Goal: Transaction & Acquisition: Subscribe to service/newsletter

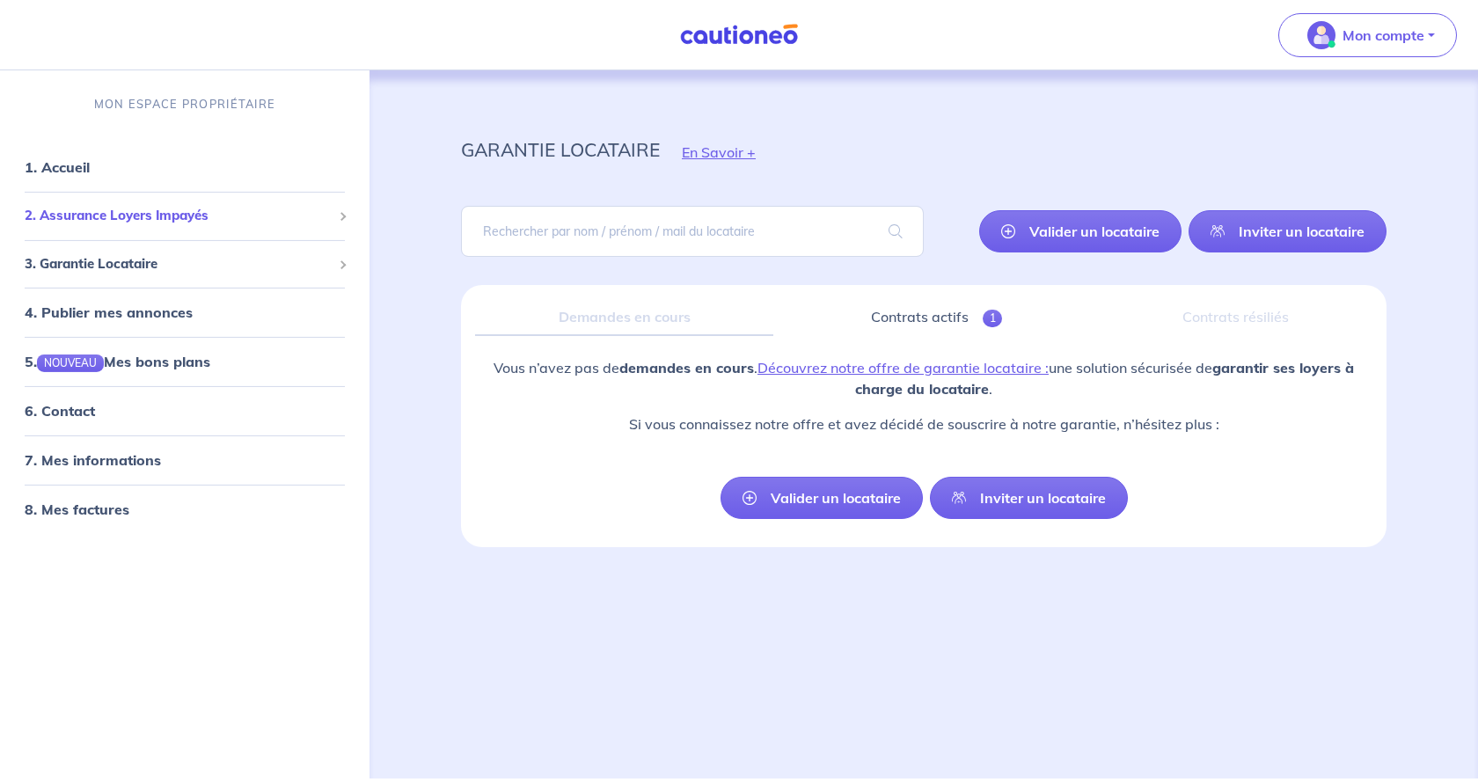
click at [164, 212] on span "2. Assurance Loyers Impayés" at bounding box center [178, 216] width 307 height 20
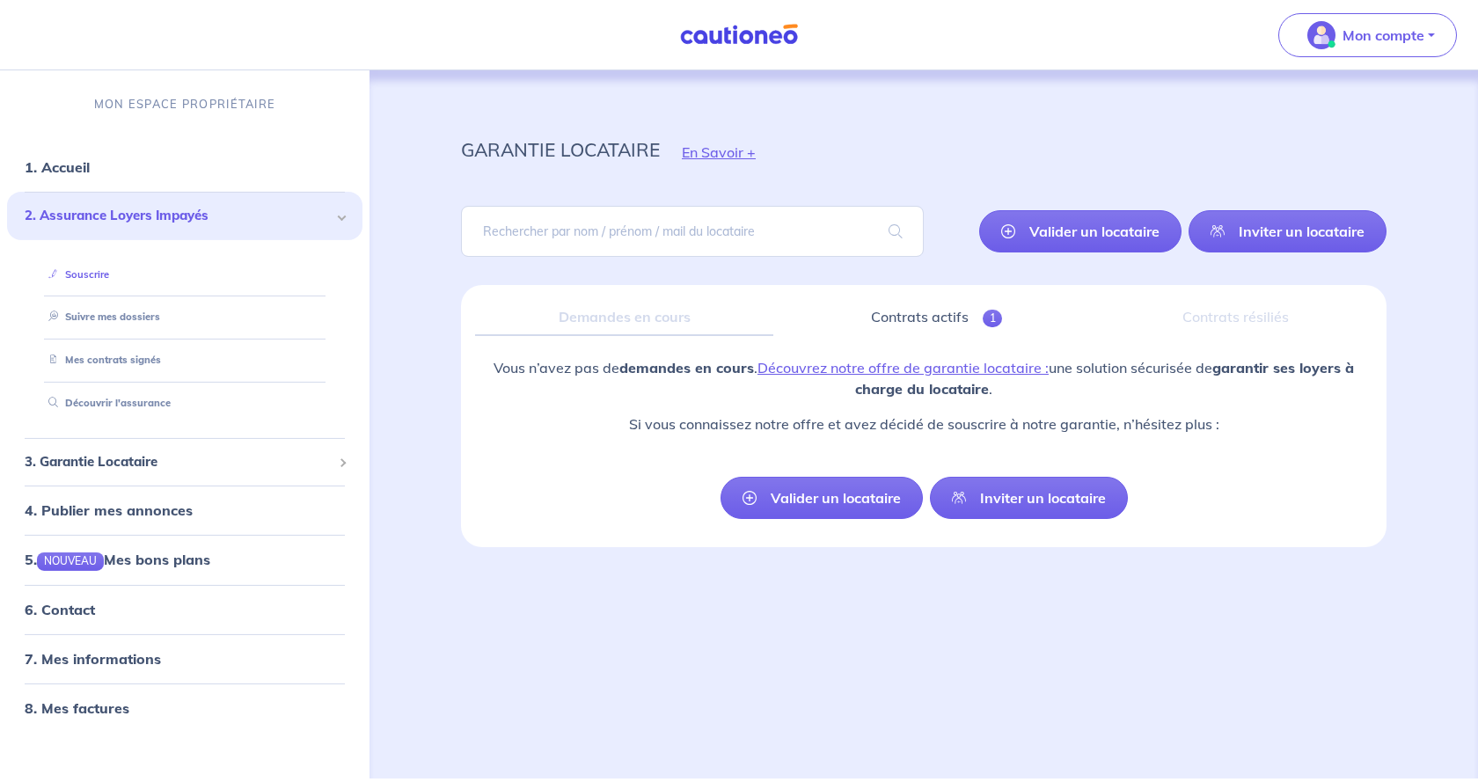
click at [94, 270] on link "Souscrire" at bounding box center [75, 274] width 68 height 12
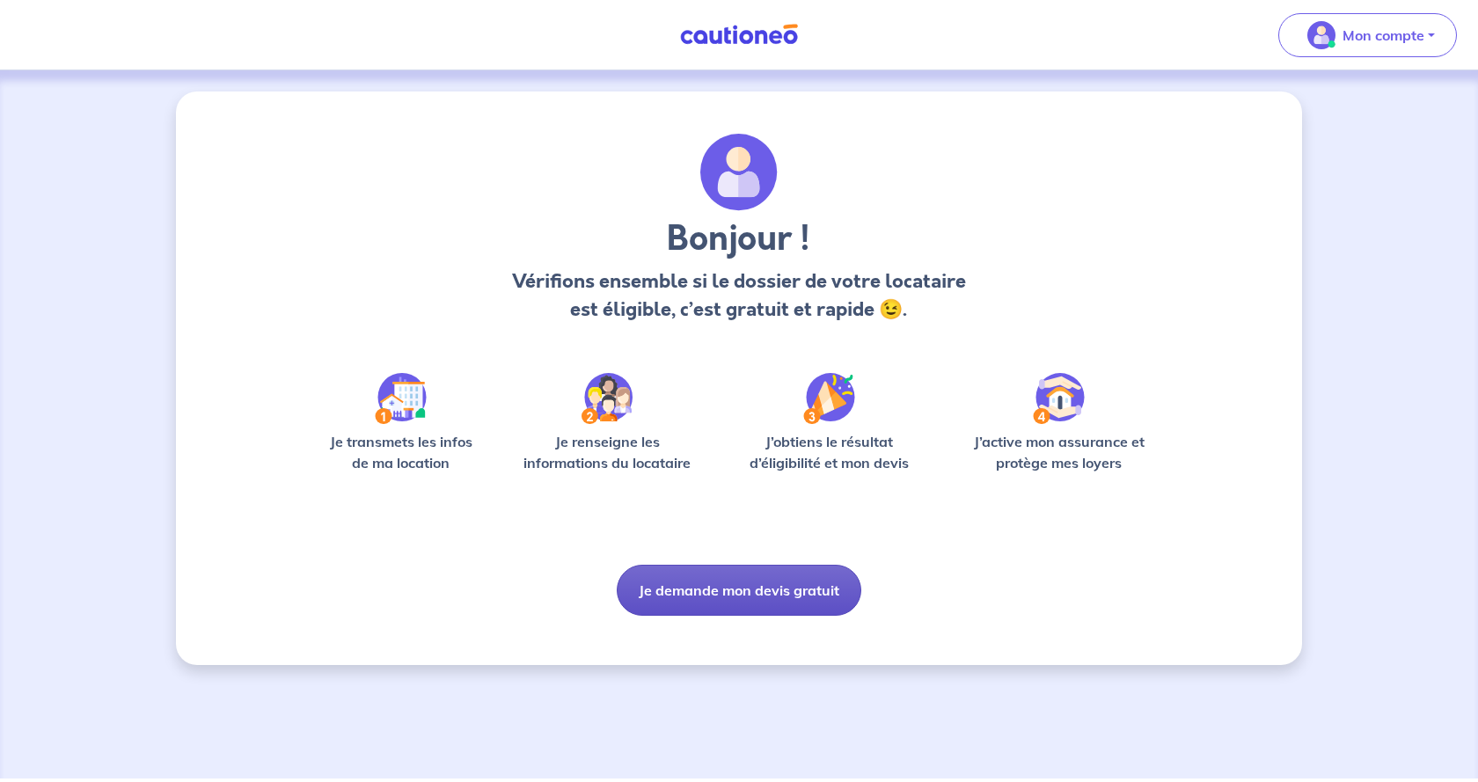
click at [727, 584] on button "Je demande mon devis gratuit" at bounding box center [739, 590] width 245 height 51
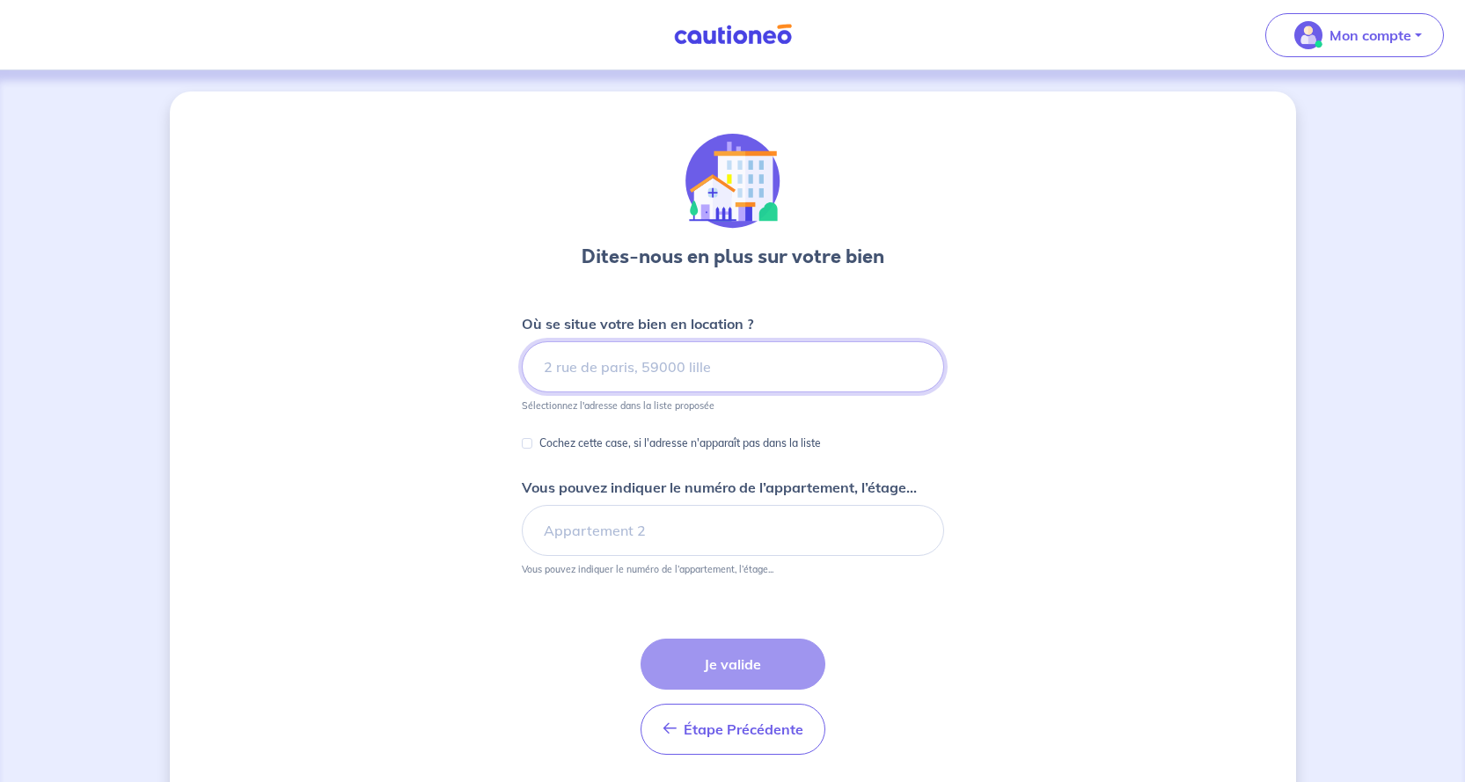
click at [552, 362] on input at bounding box center [733, 366] width 422 height 51
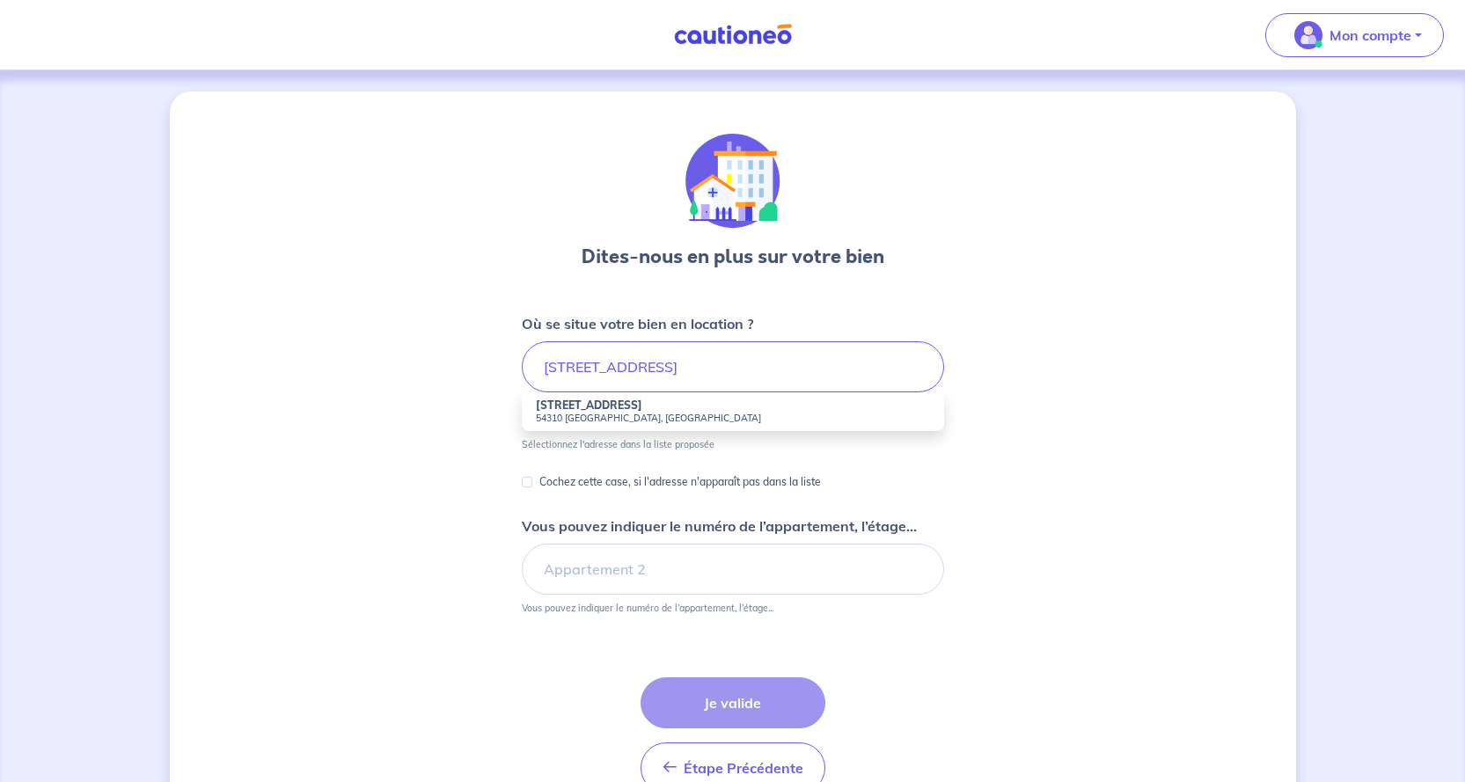
click at [639, 406] on strong "[STREET_ADDRESS]" at bounding box center [589, 404] width 106 height 13
type input "[STREET_ADDRESS]"
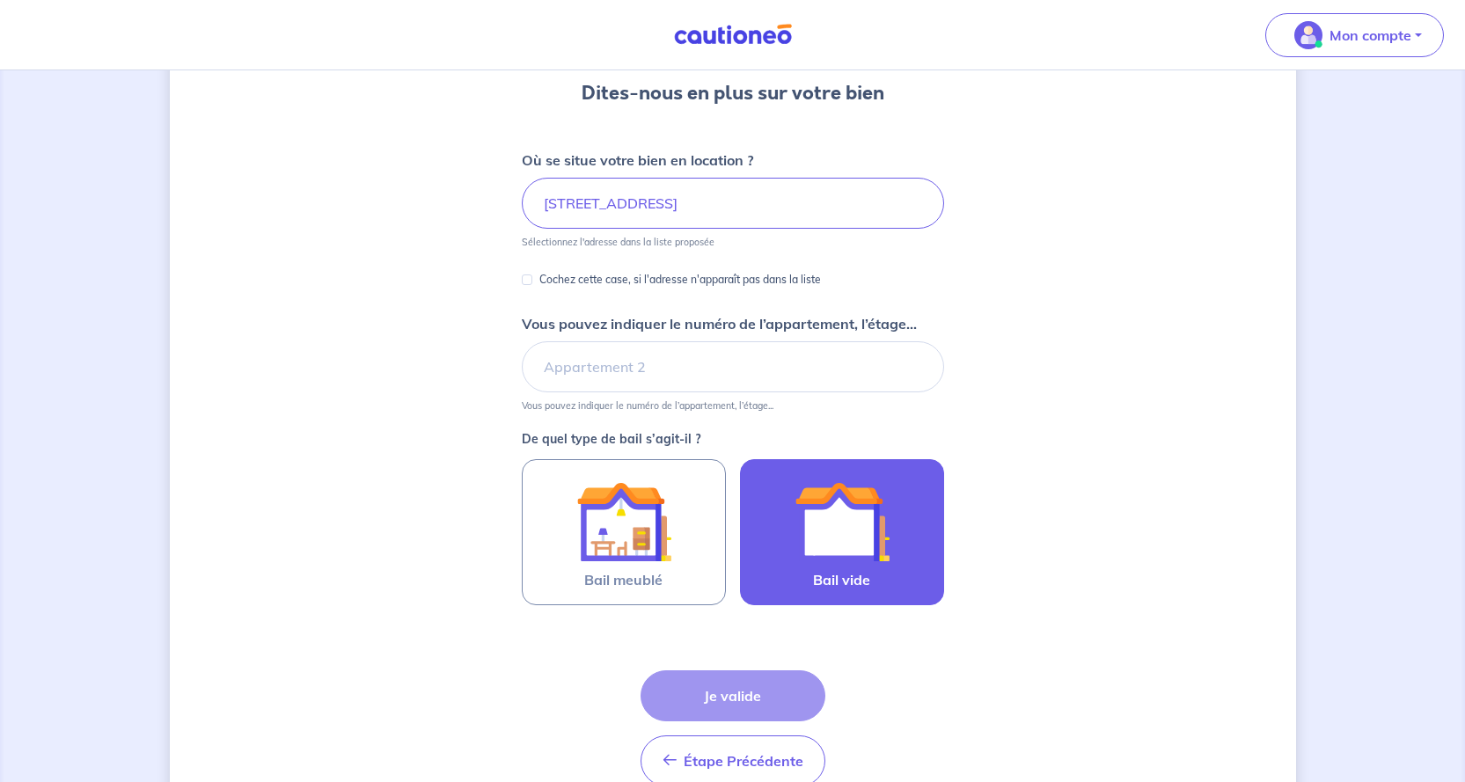
scroll to position [176, 0]
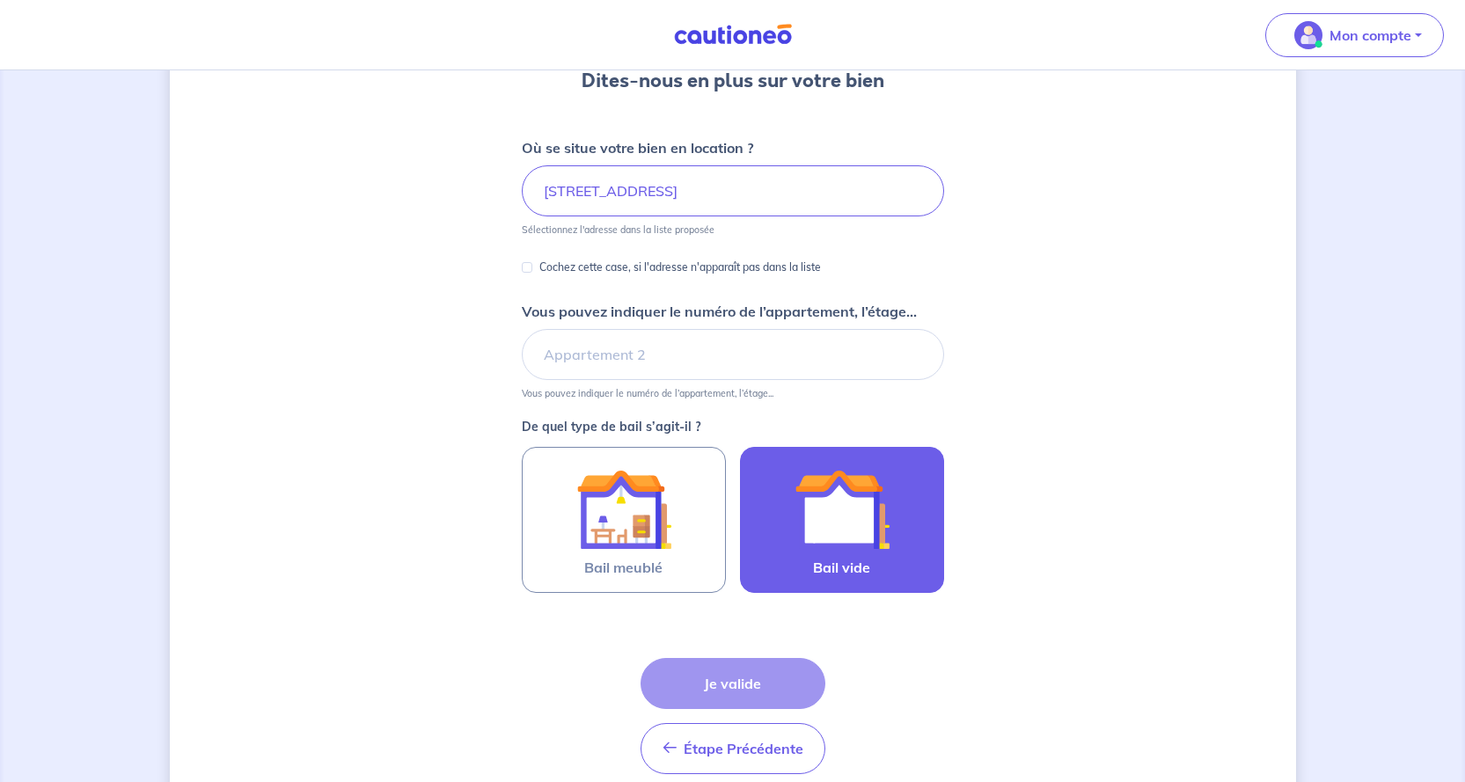
click at [848, 510] on img at bounding box center [841, 509] width 95 height 95
click at [0, 0] on input "Bail vide" at bounding box center [0, 0] width 0 height 0
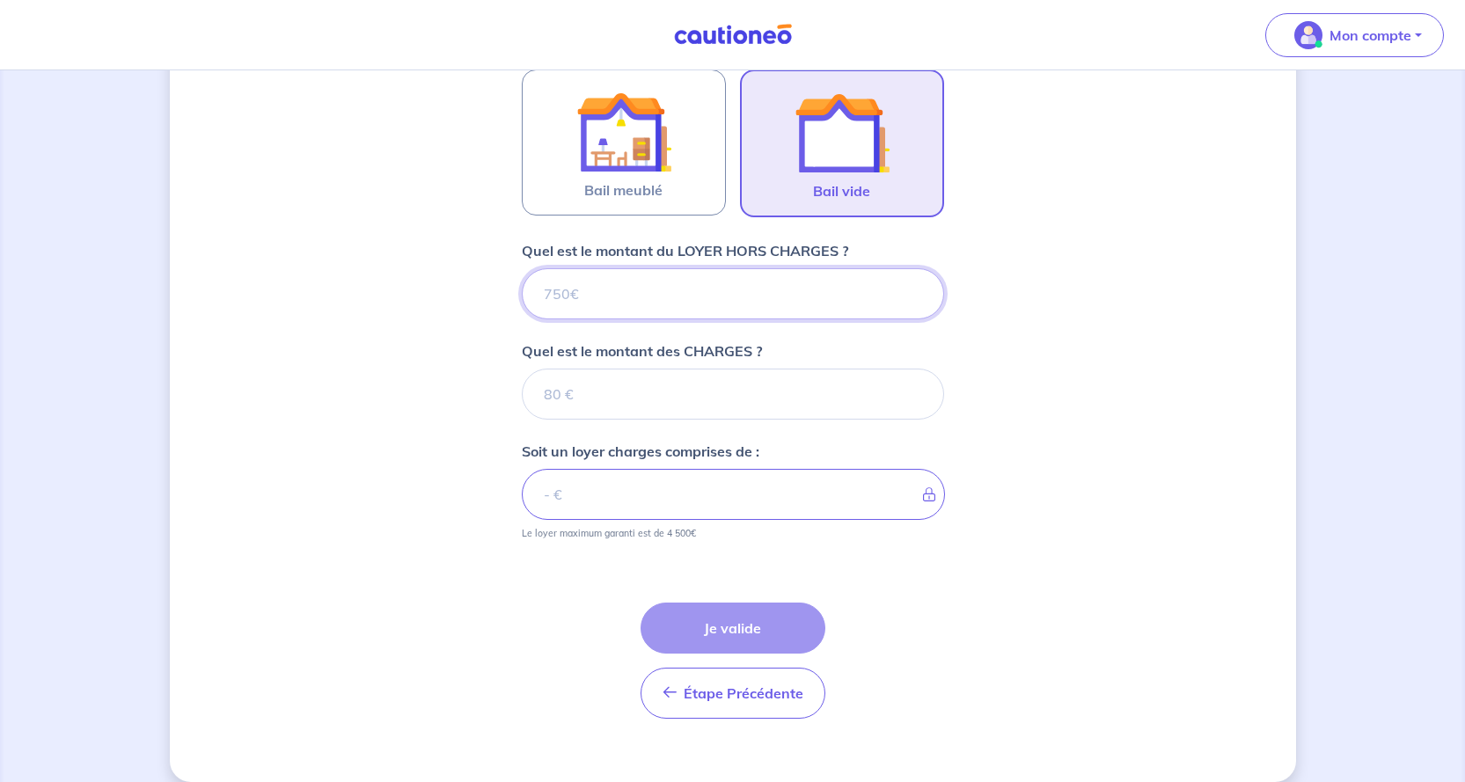
scroll to position [574, 0]
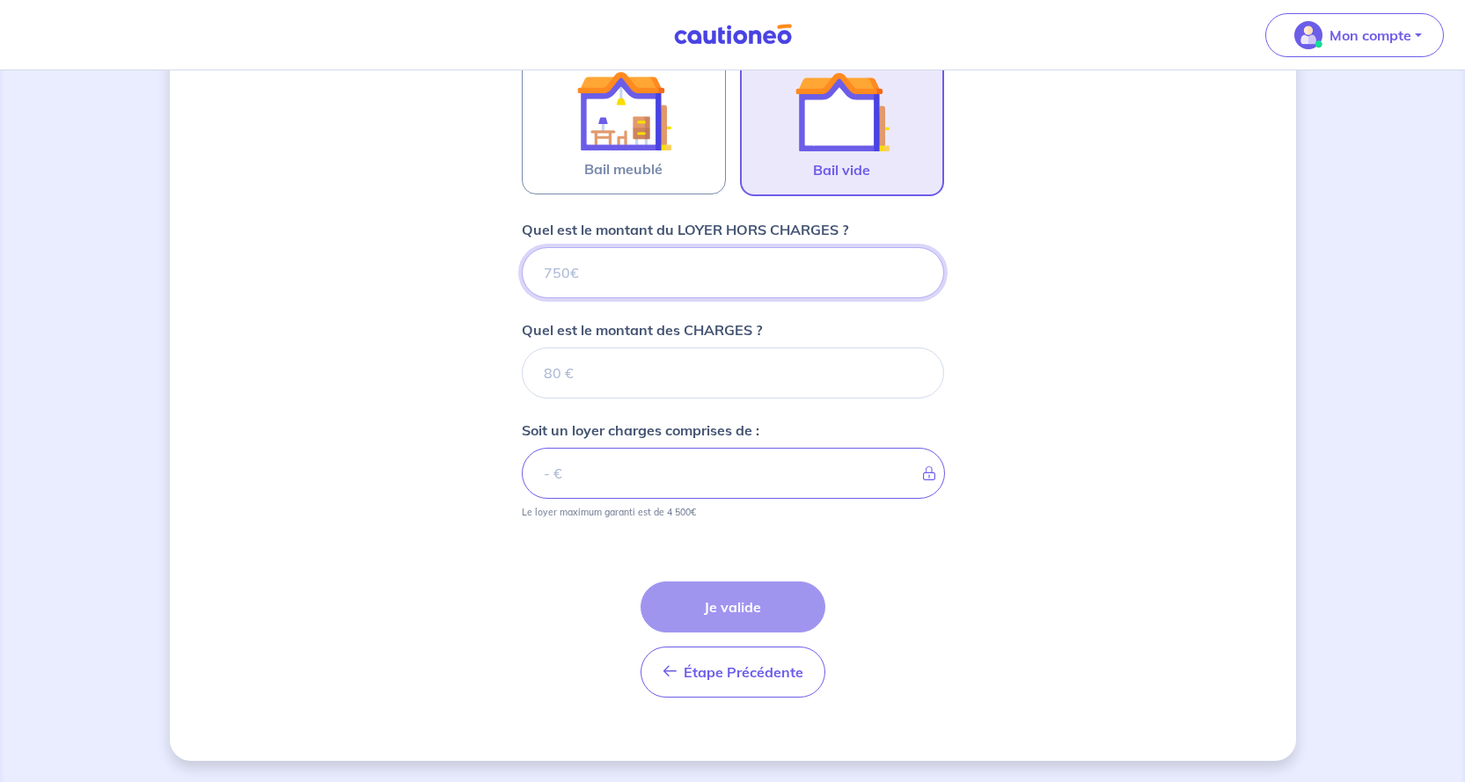
drag, startPoint x: 583, startPoint y: 267, endPoint x: 540, endPoint y: 273, distance: 43.4
click at [540, 273] on input "Quel est le montant du LOYER HORS CHARGES ?" at bounding box center [733, 272] width 422 height 51
drag, startPoint x: 543, startPoint y: 270, endPoint x: 614, endPoint y: 275, distance: 71.4
click at [568, 271] on input "Quel est le montant du LOYER HORS CHARGES ?" at bounding box center [733, 272] width 422 height 51
click at [617, 275] on input "Quel est le montant du LOYER HORS CHARGES ?" at bounding box center [733, 272] width 422 height 51
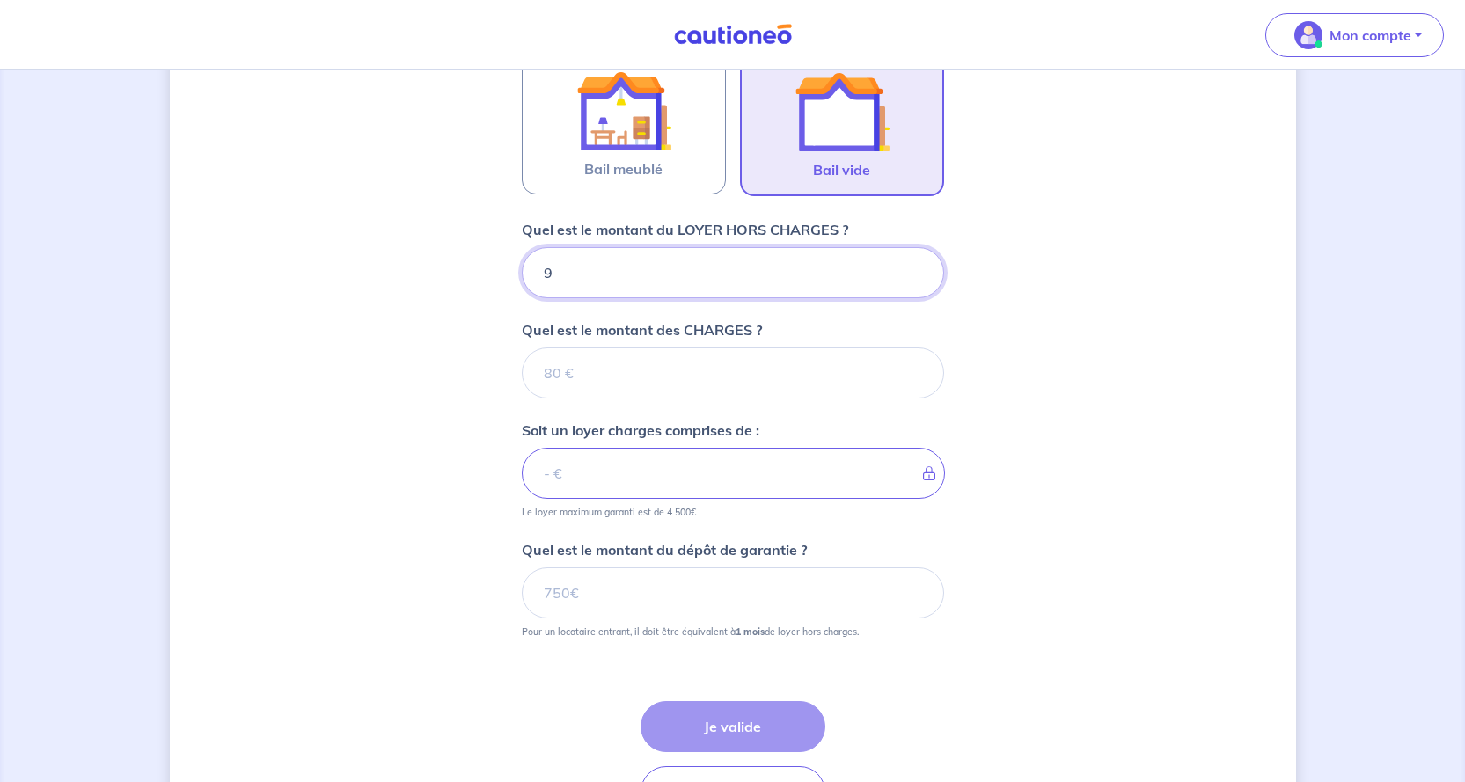
type input "93"
type input "930"
drag, startPoint x: 544, startPoint y: 371, endPoint x: 589, endPoint y: 373, distance: 44.9
click at [588, 373] on input "Quel est le montant des CHARGES ?" at bounding box center [733, 372] width 422 height 51
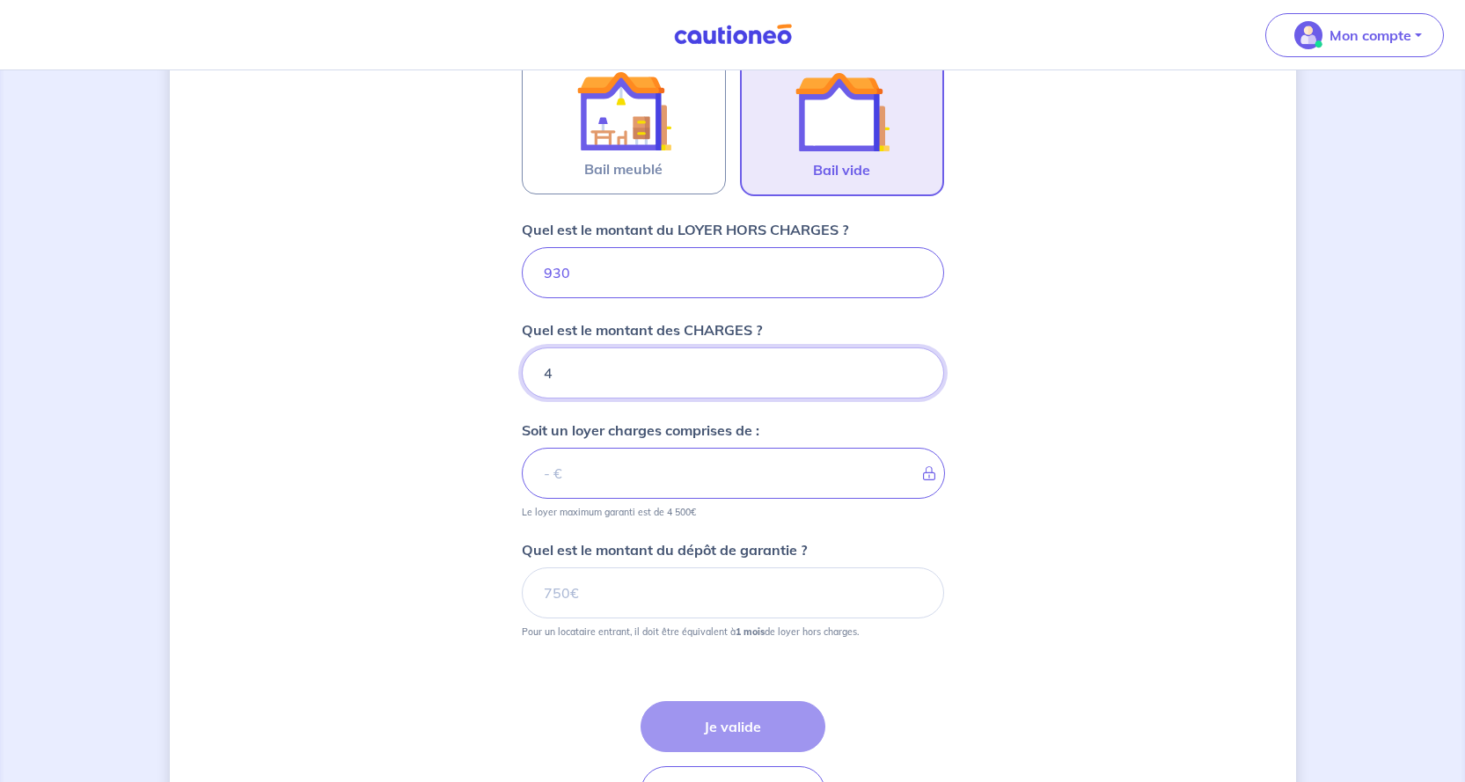
type input "40"
type input "970"
drag, startPoint x: 559, startPoint y: 371, endPoint x: 541, endPoint y: 373, distance: 18.6
click at [541, 373] on input "40" at bounding box center [733, 372] width 422 height 51
type input "50"
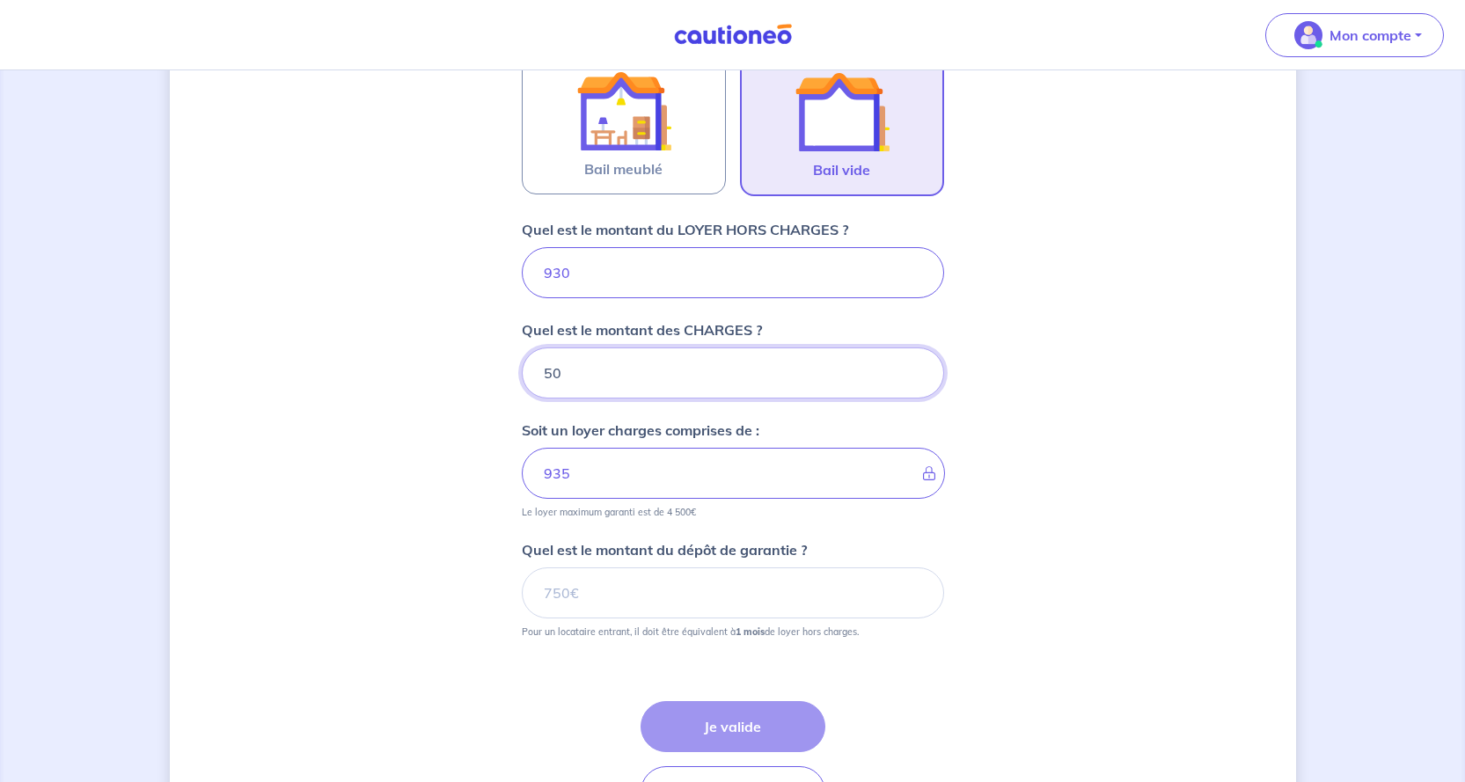
type input "980"
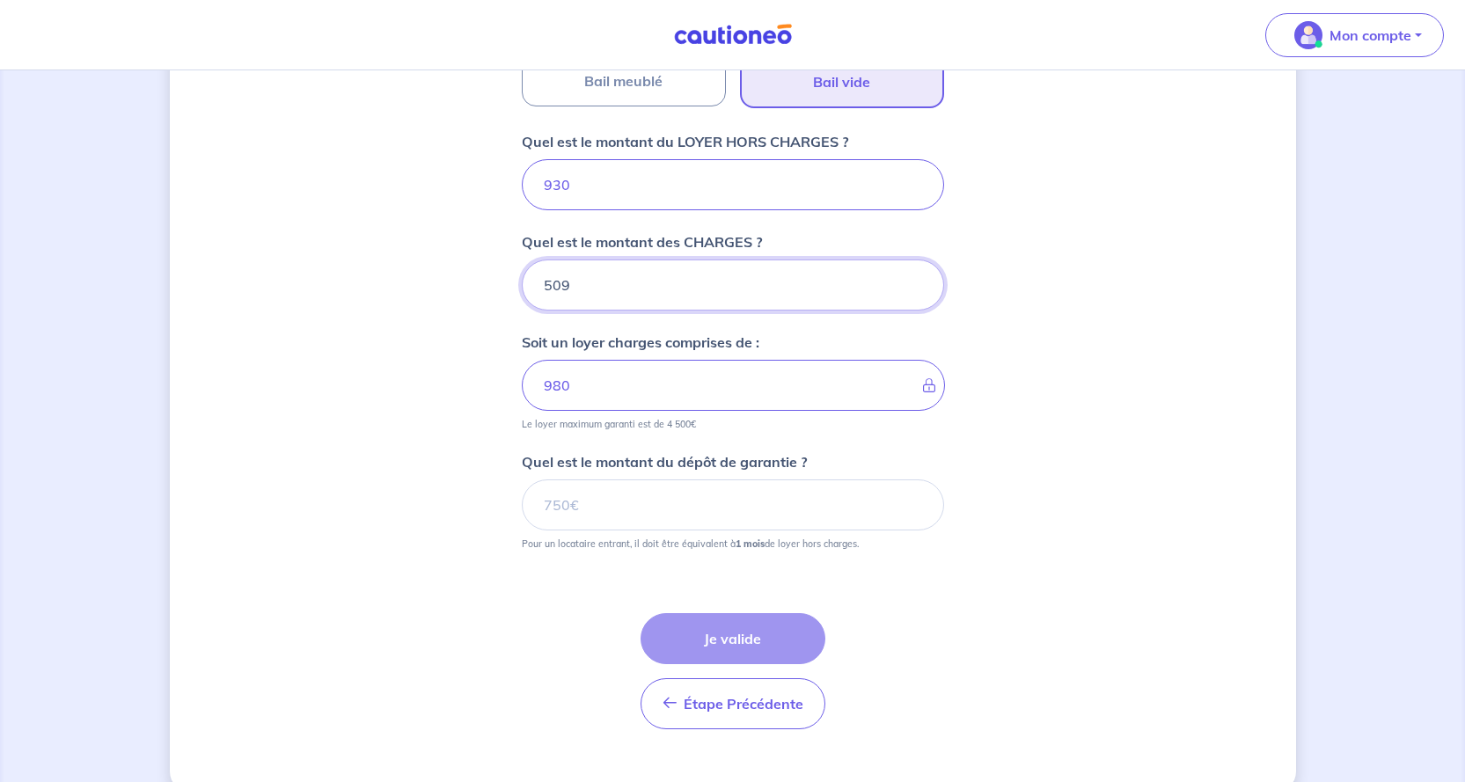
type input "5093"
type input "1439"
type input "50930"
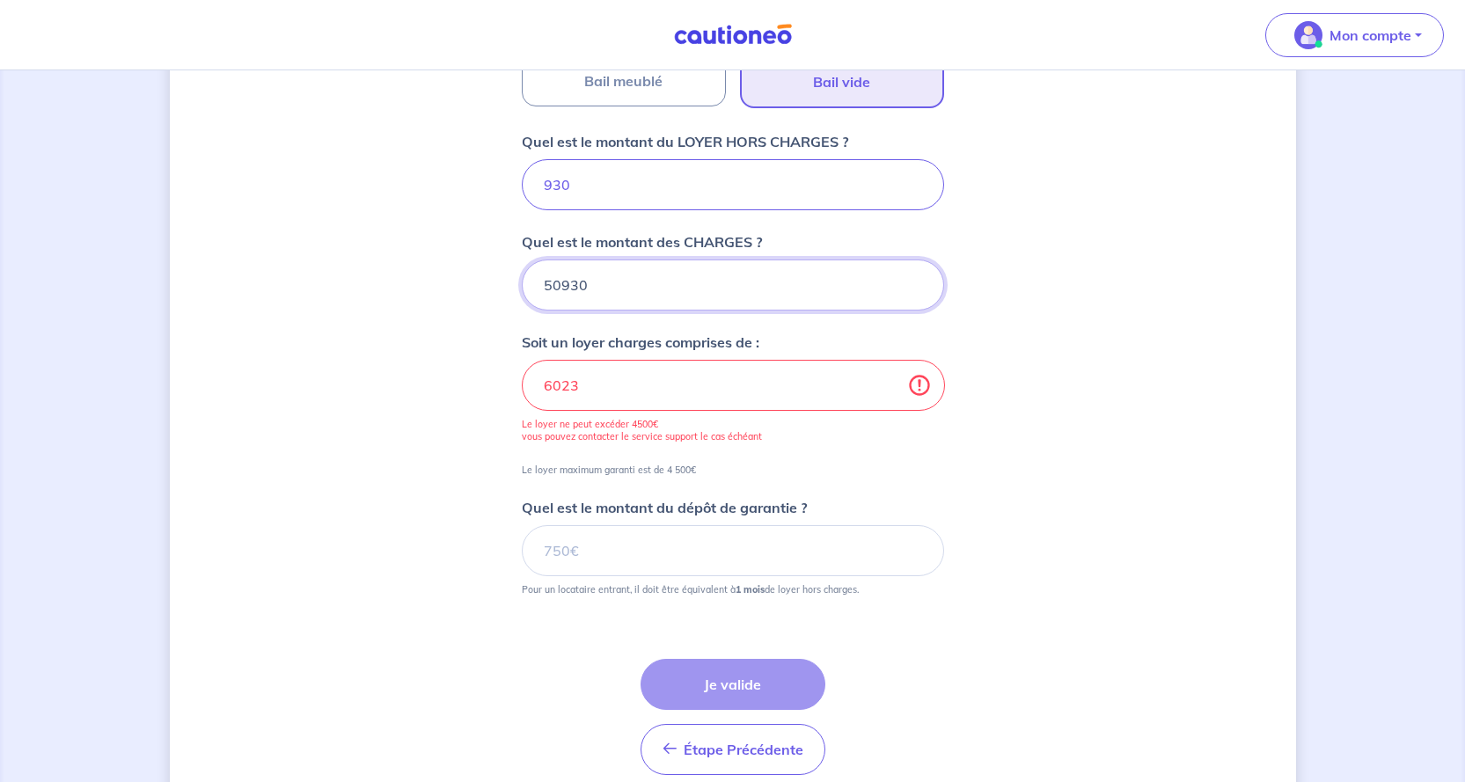
type input "51860"
type input "50930"
drag, startPoint x: 600, startPoint y: 286, endPoint x: 519, endPoint y: 285, distance: 80.9
click at [518, 281] on div "Dites-nous en plus sur votre bien Où se situe votre bien en location ? [STREET_…" at bounding box center [733, 133] width 1126 height 1409
type input "930"
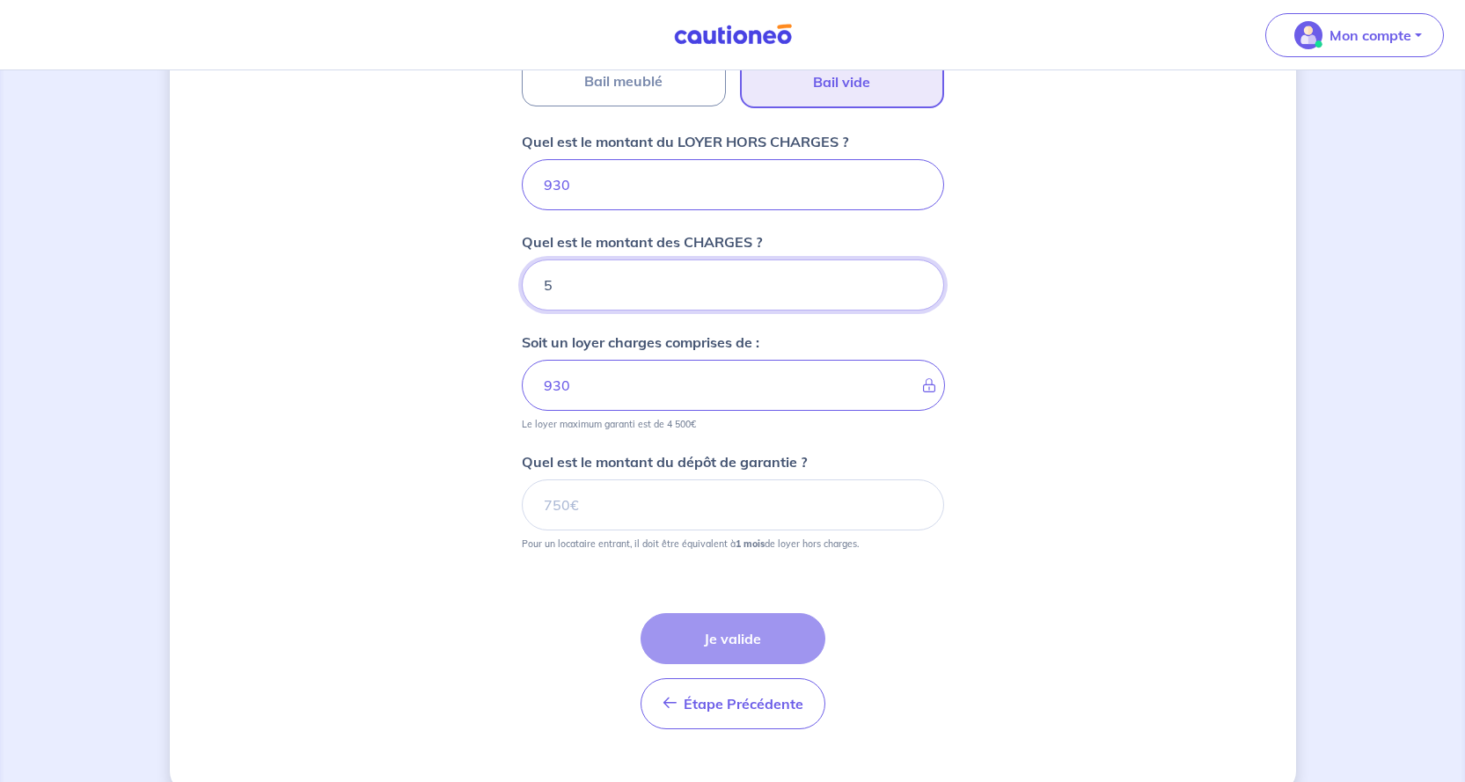
type input "50"
type input "980"
type input "50"
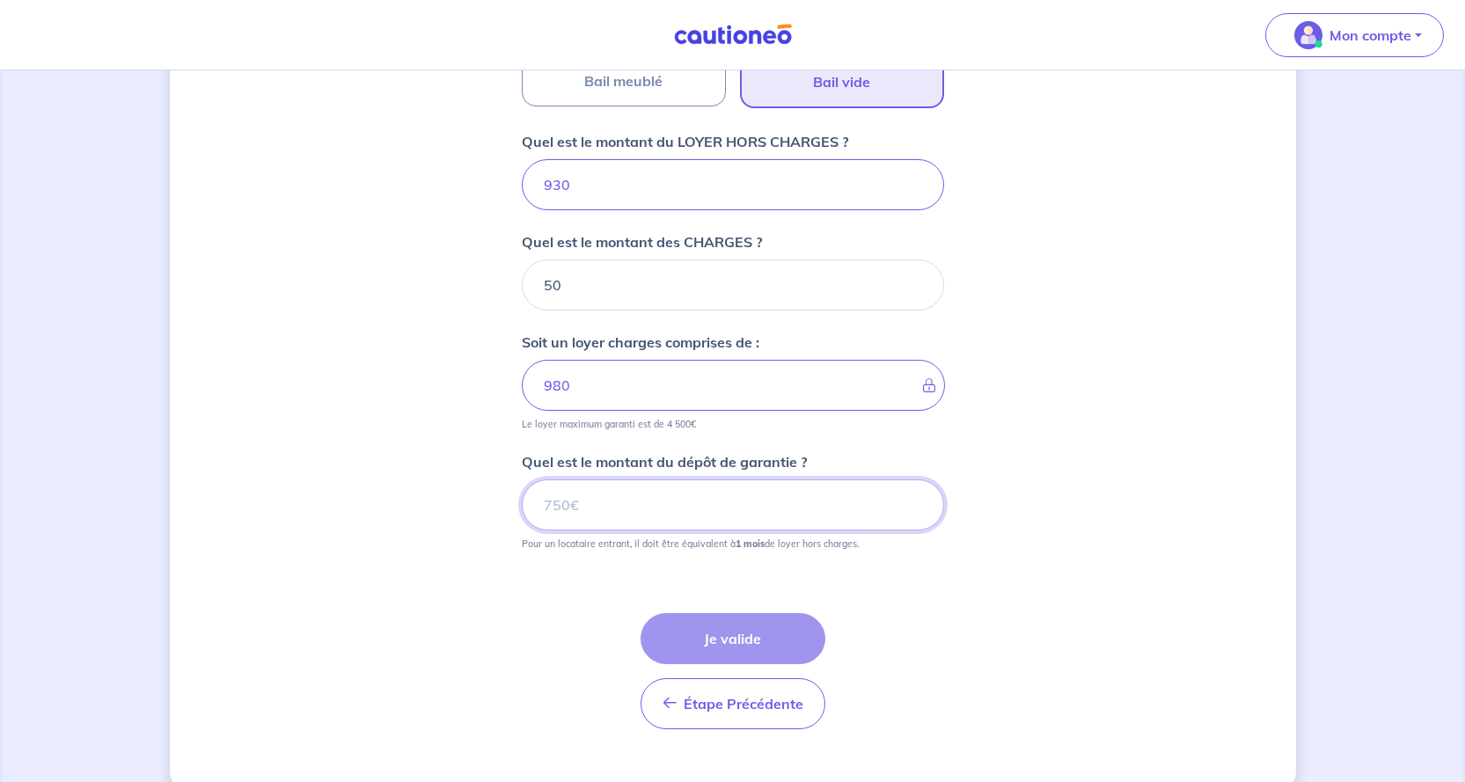
click at [596, 516] on input "Quel est le montant du dépôt de garantie ?" at bounding box center [733, 504] width 422 height 51
type input "930"
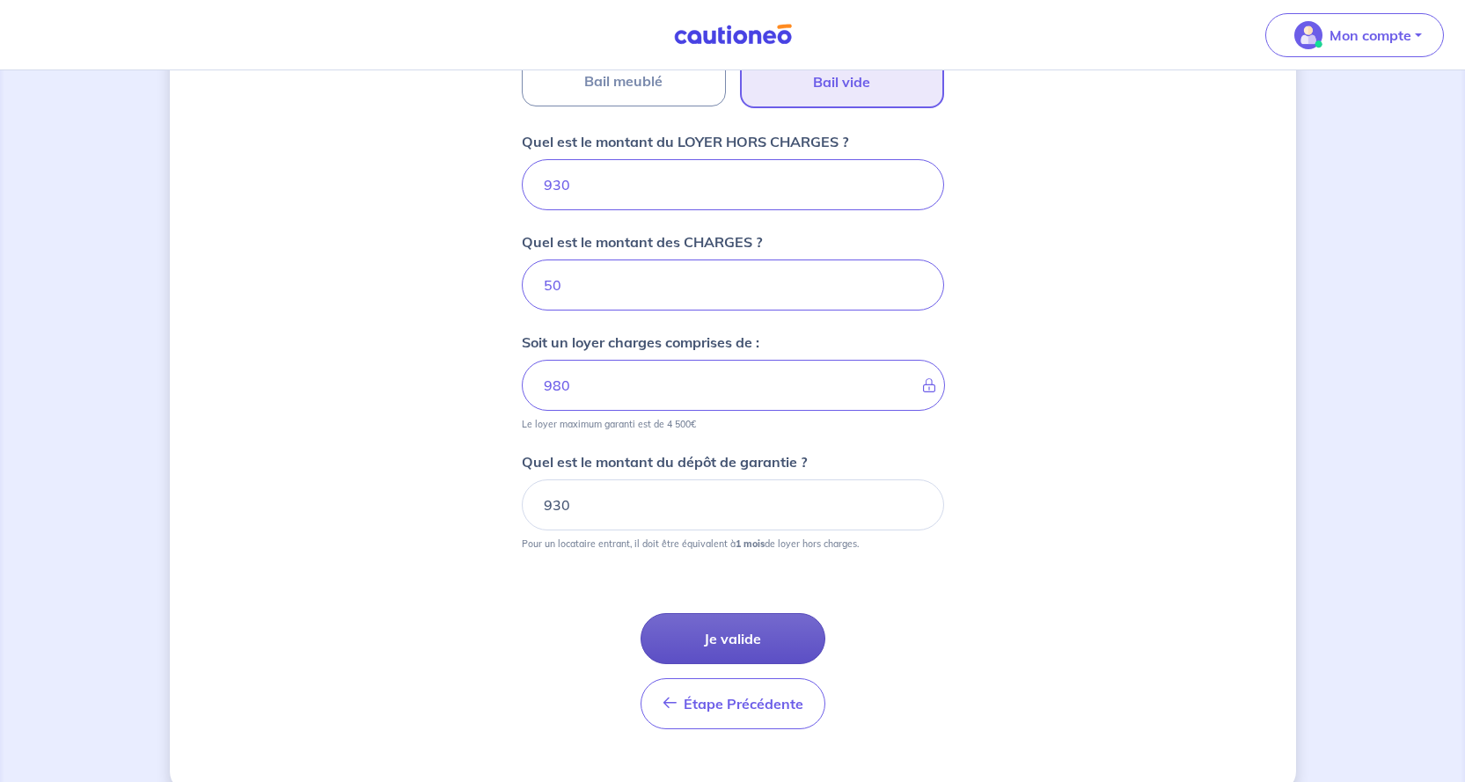
click at [732, 628] on button "Je valide" at bounding box center [732, 638] width 185 height 51
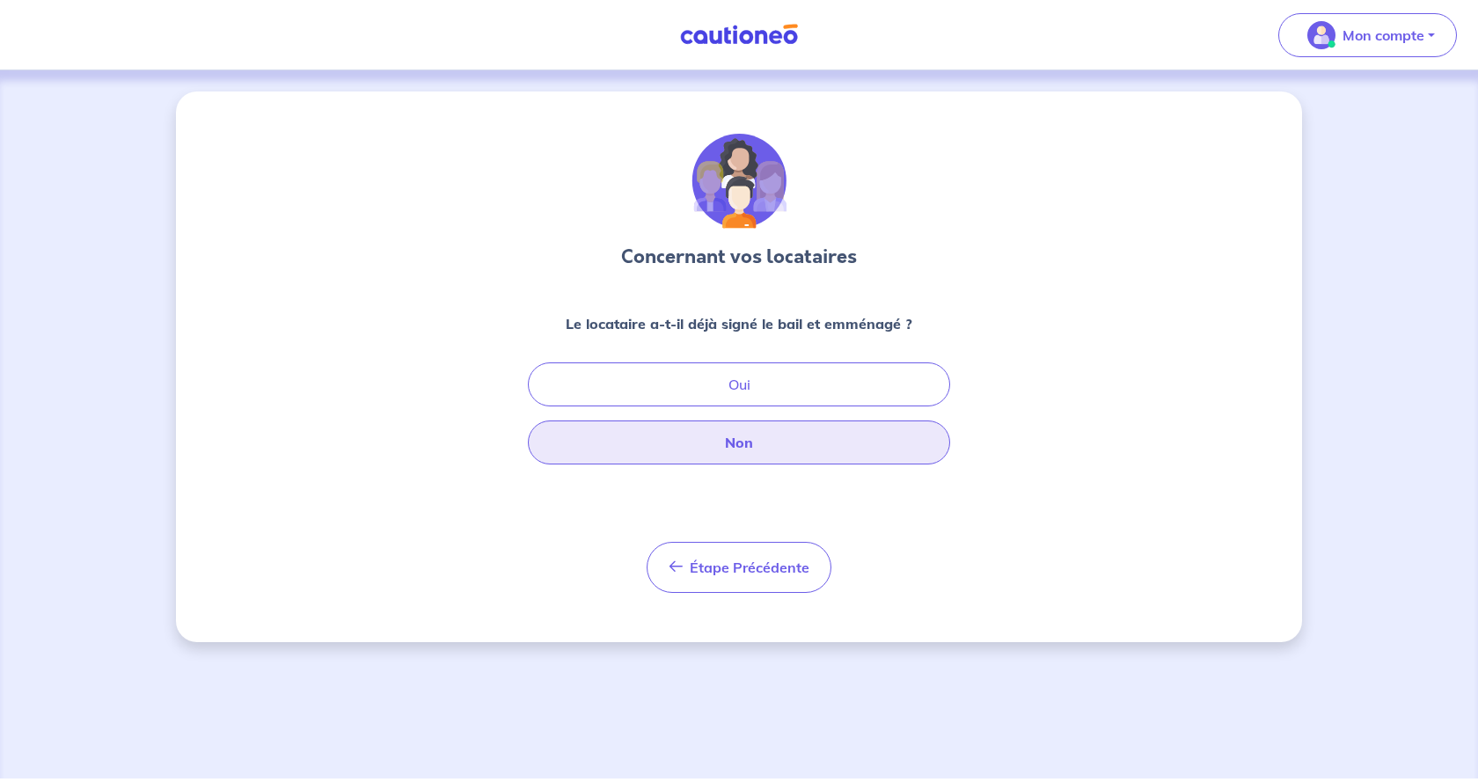
click at [749, 434] on button "Non" at bounding box center [739, 442] width 422 height 44
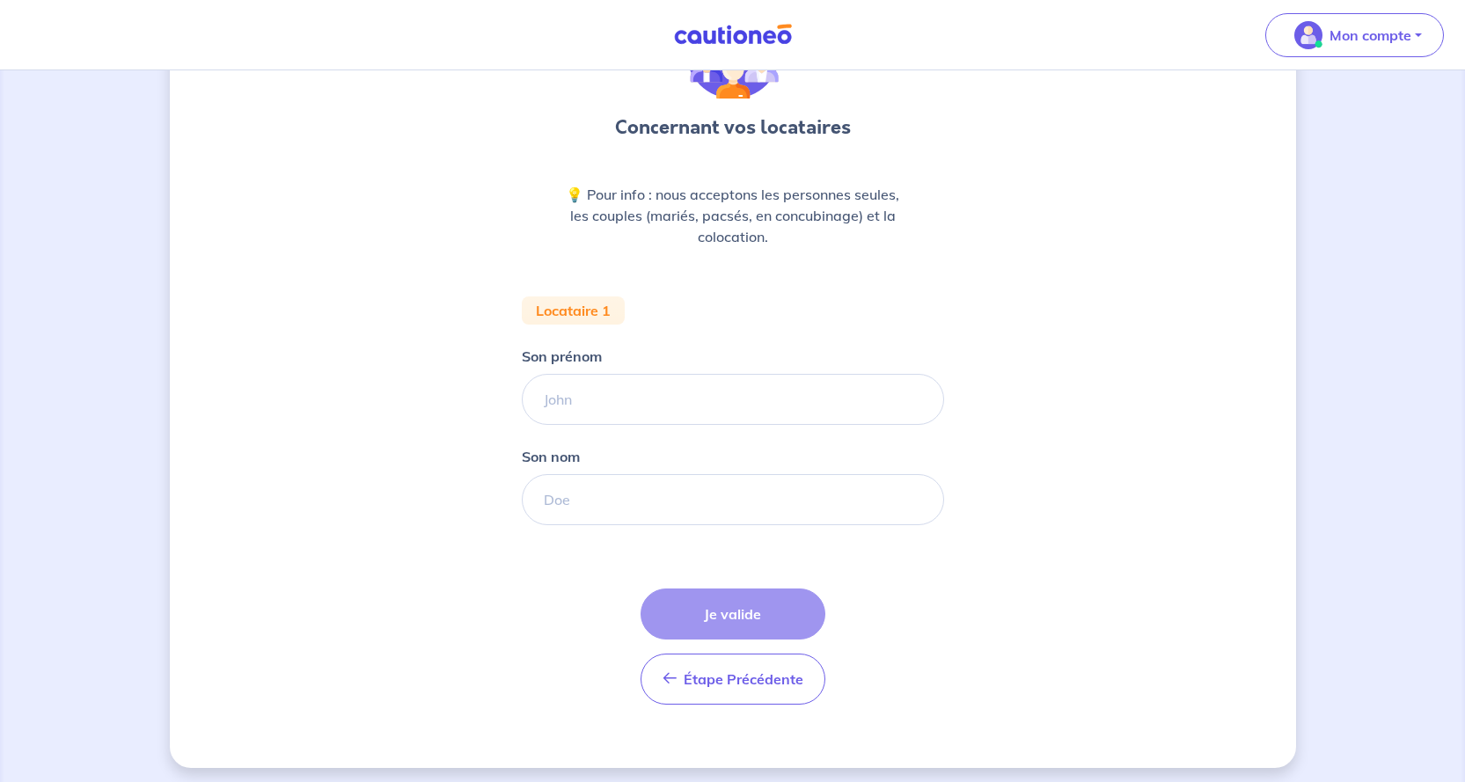
scroll to position [136, 0]
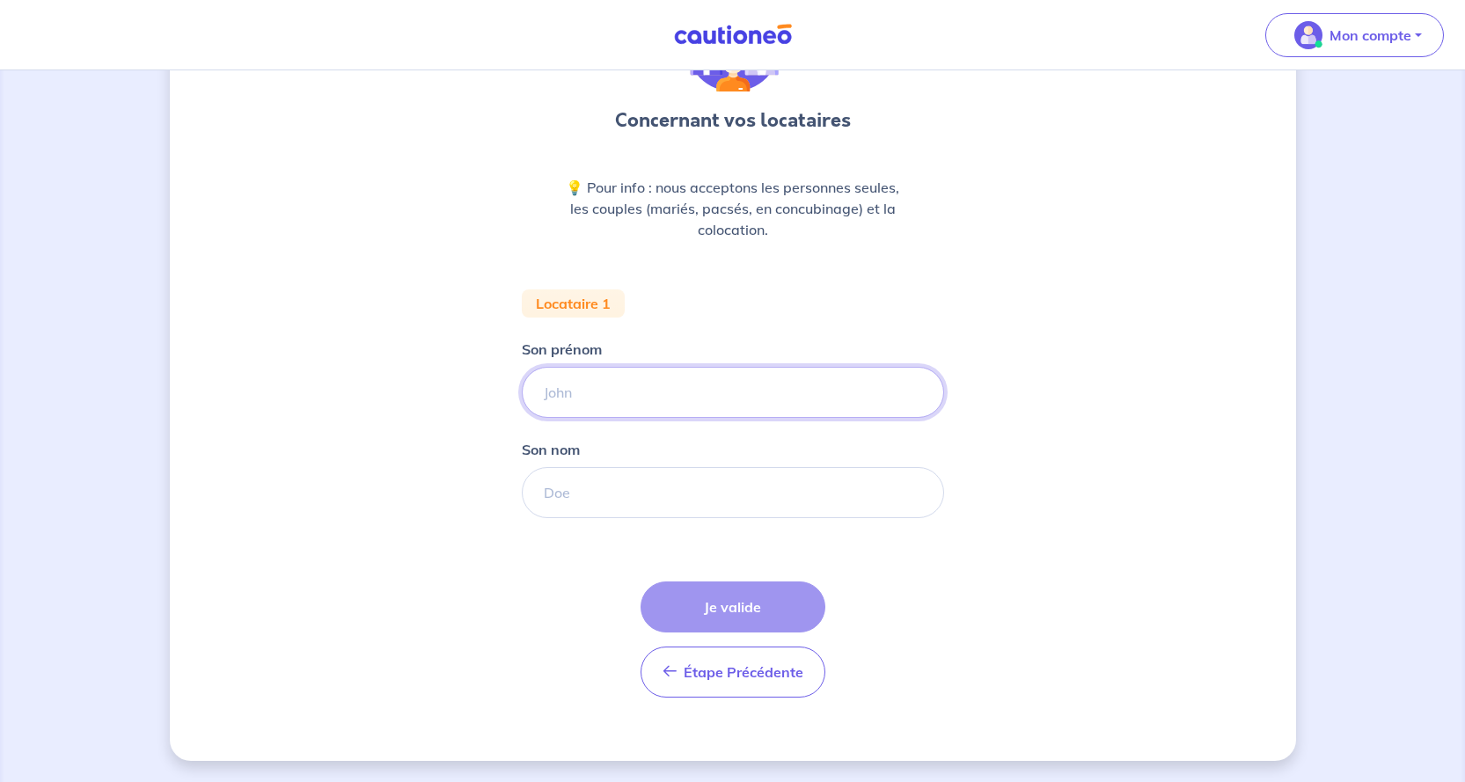
click at [545, 388] on input "Son prénom" at bounding box center [733, 392] width 422 height 51
click at [544, 390] on input "Son prénom" at bounding box center [733, 392] width 422 height 51
click at [578, 394] on input "[PERSON_NAME] e" at bounding box center [733, 392] width 422 height 51
type input "[PERSON_NAME] e"
click at [549, 492] on input "Son nom" at bounding box center [733, 492] width 422 height 51
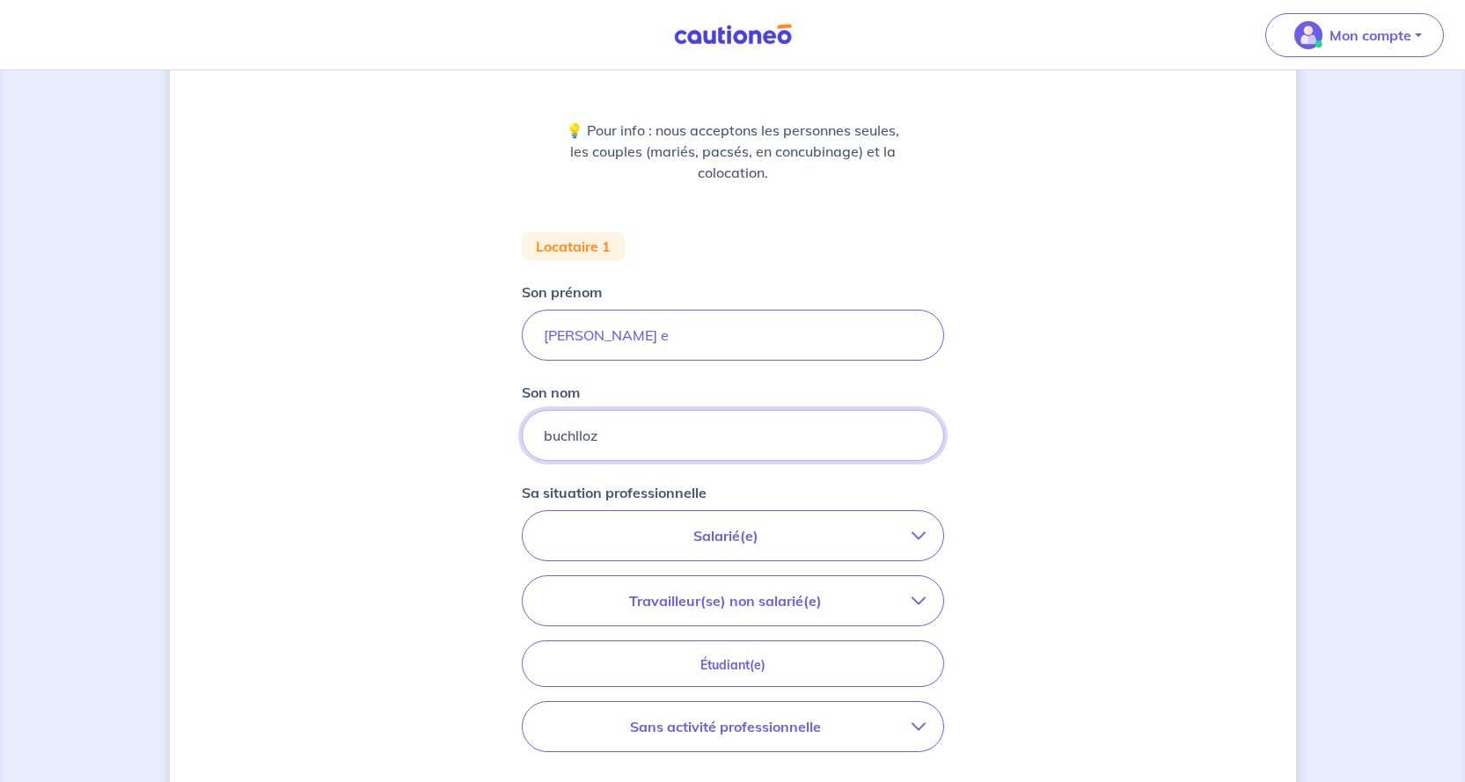
scroll to position [224, 0]
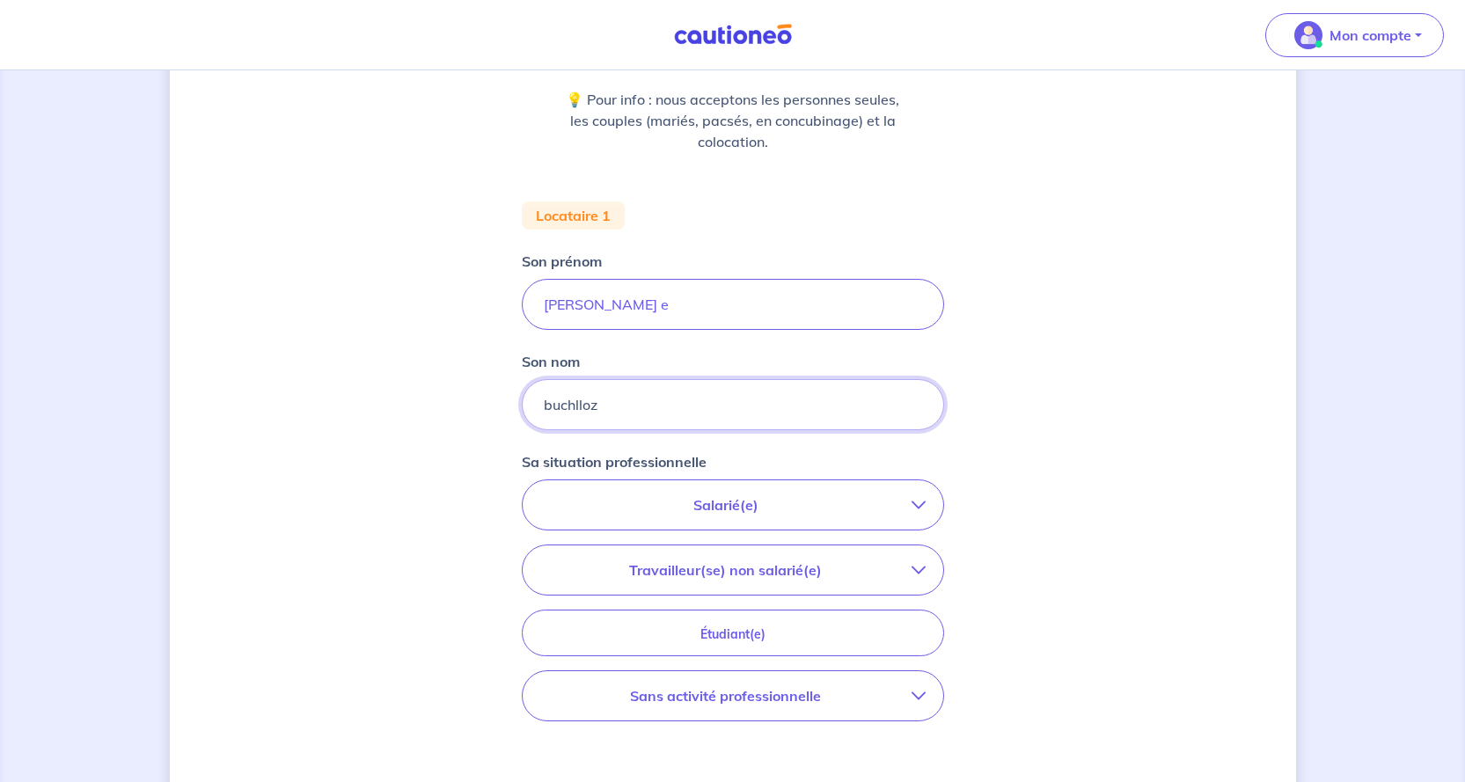
type input "buchlloz"
click at [916, 501] on icon "button" at bounding box center [918, 505] width 14 height 14
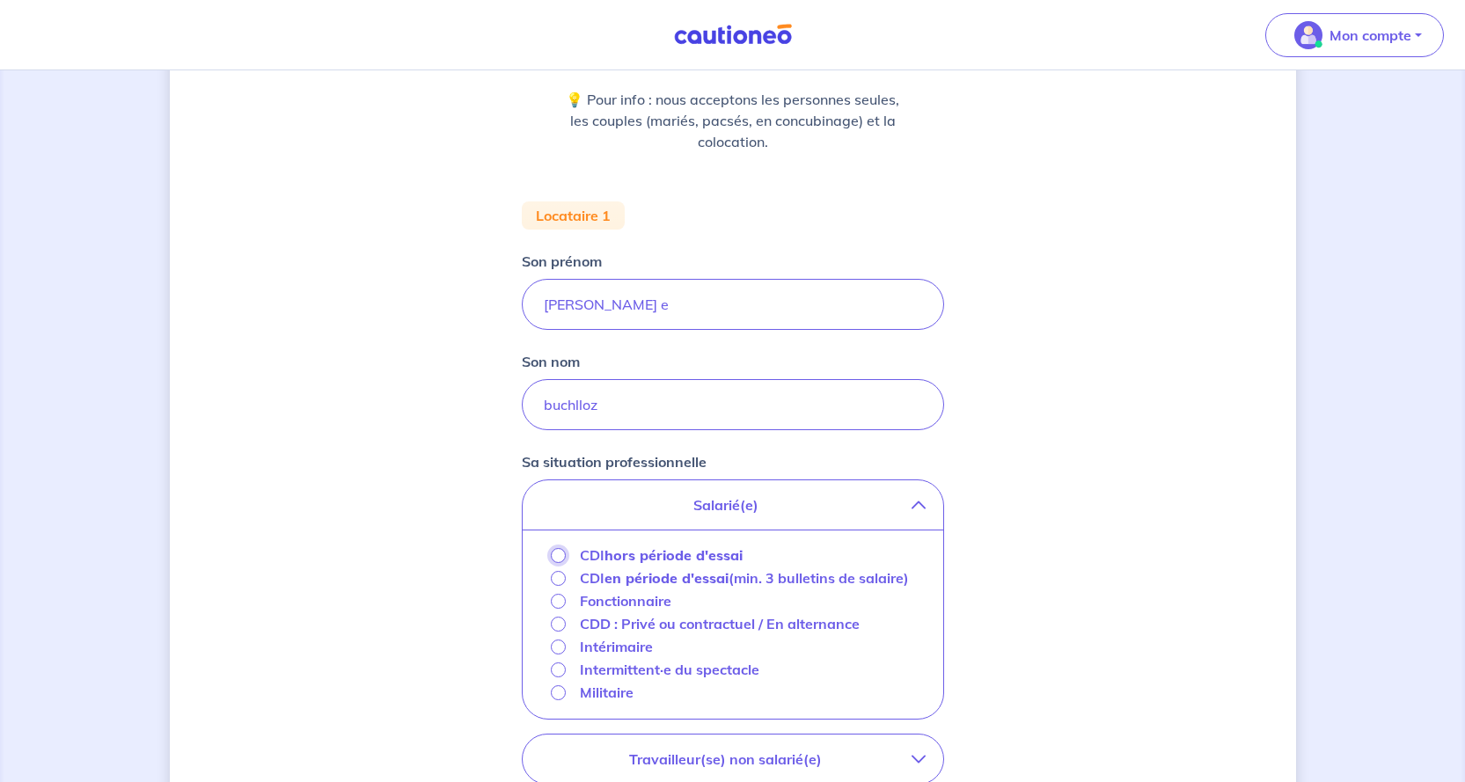
click at [557, 553] on input "CDI hors période d'essai" at bounding box center [558, 555] width 15 height 15
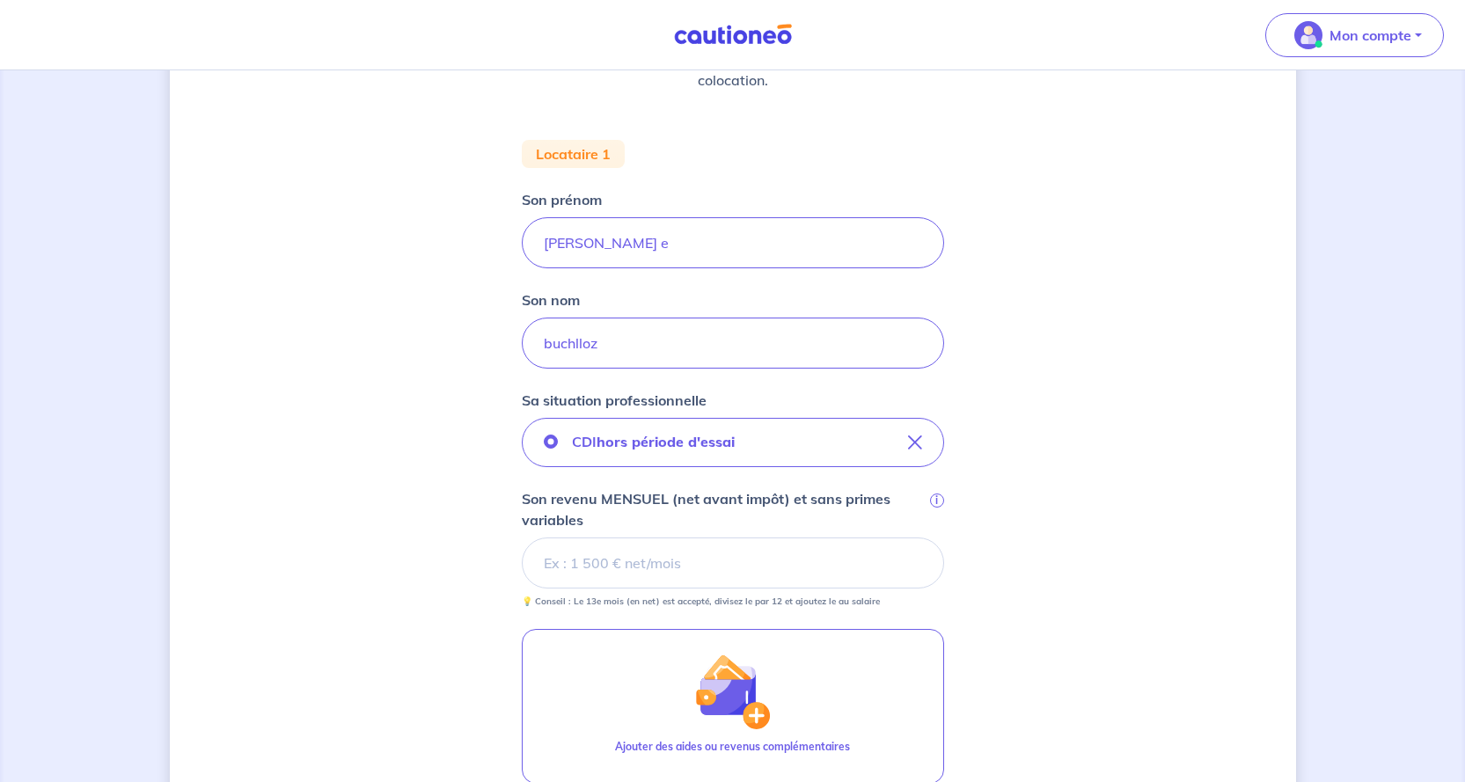
scroll to position [312, 0]
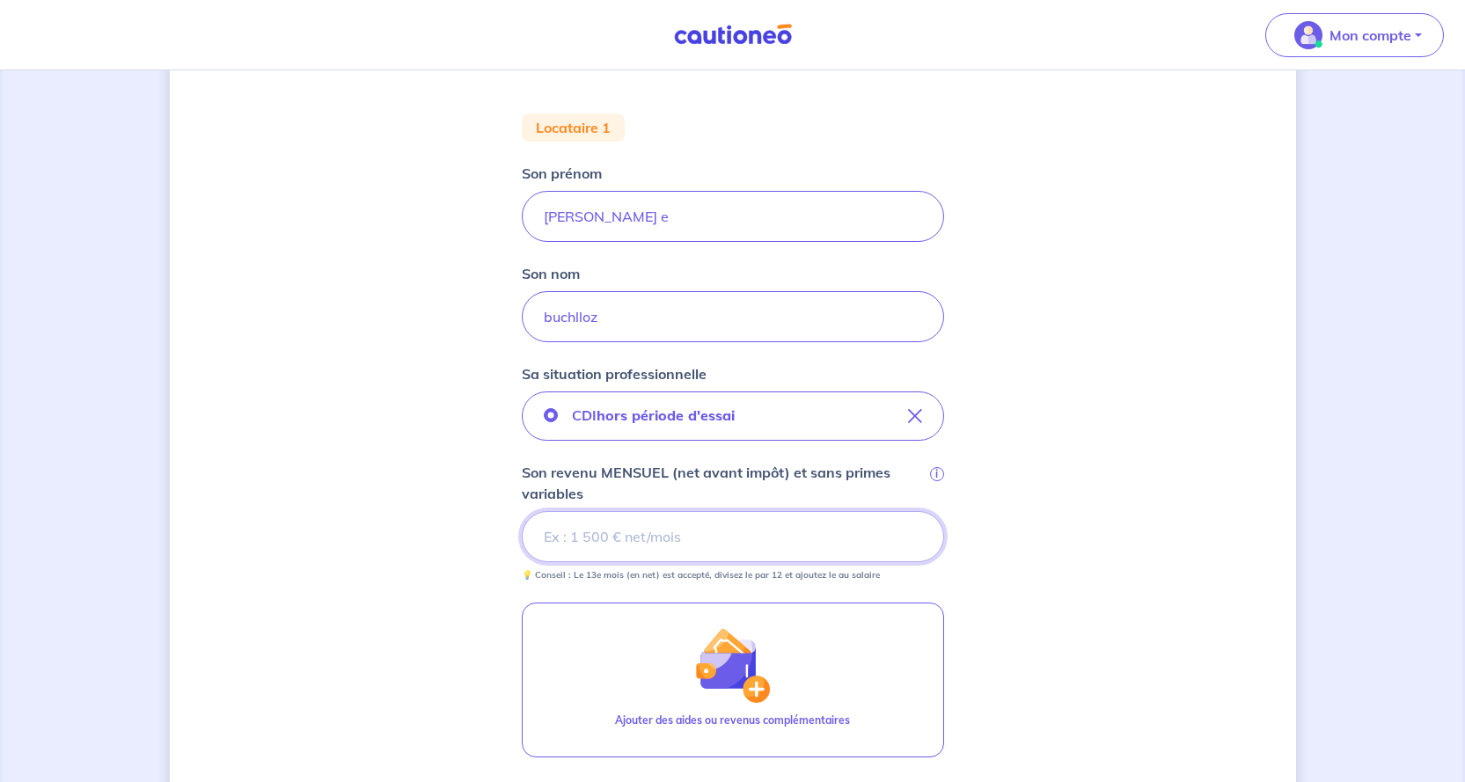
click at [552, 536] on input "Son revenu MENSUEL (net avant impôt) et sans primes variables i" at bounding box center [733, 536] width 422 height 51
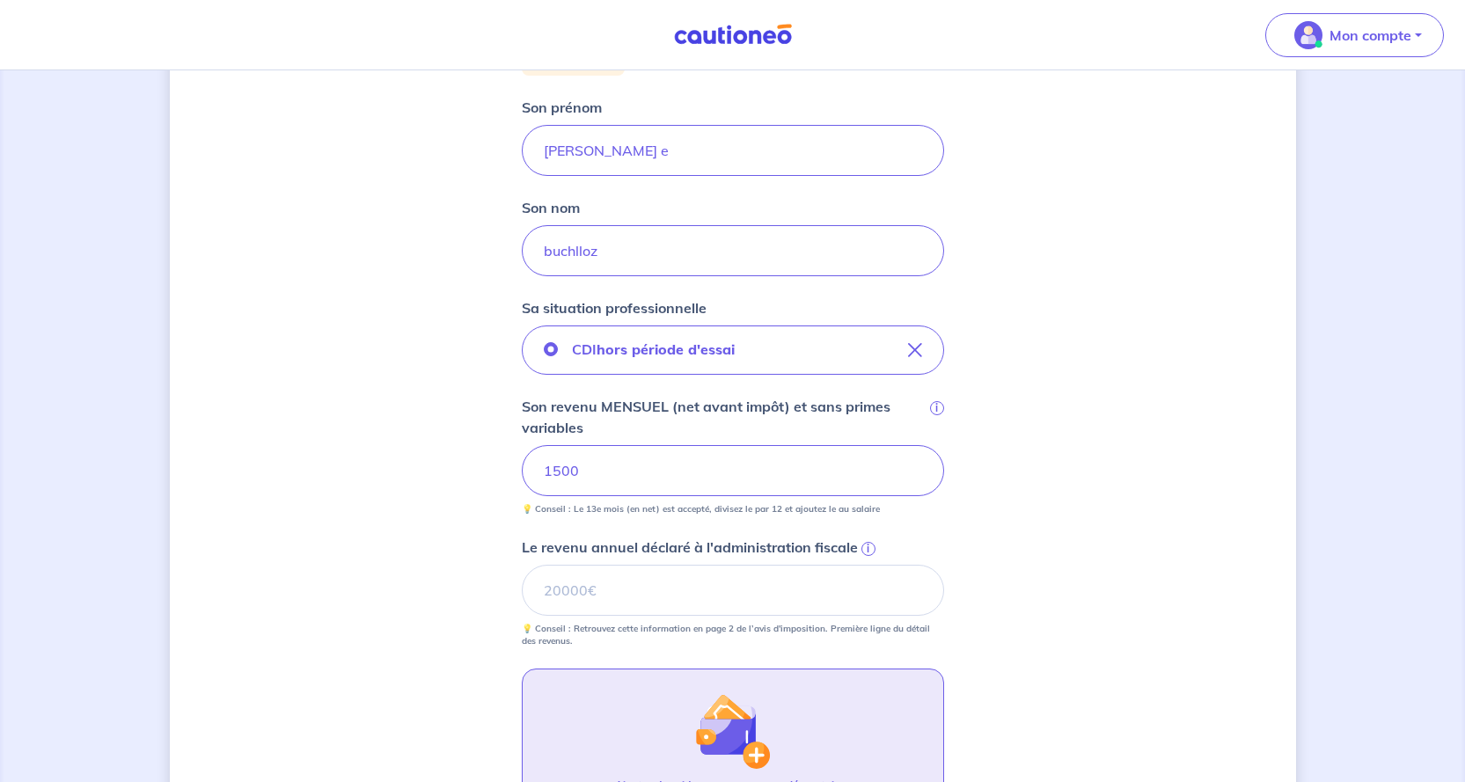
scroll to position [488, 0]
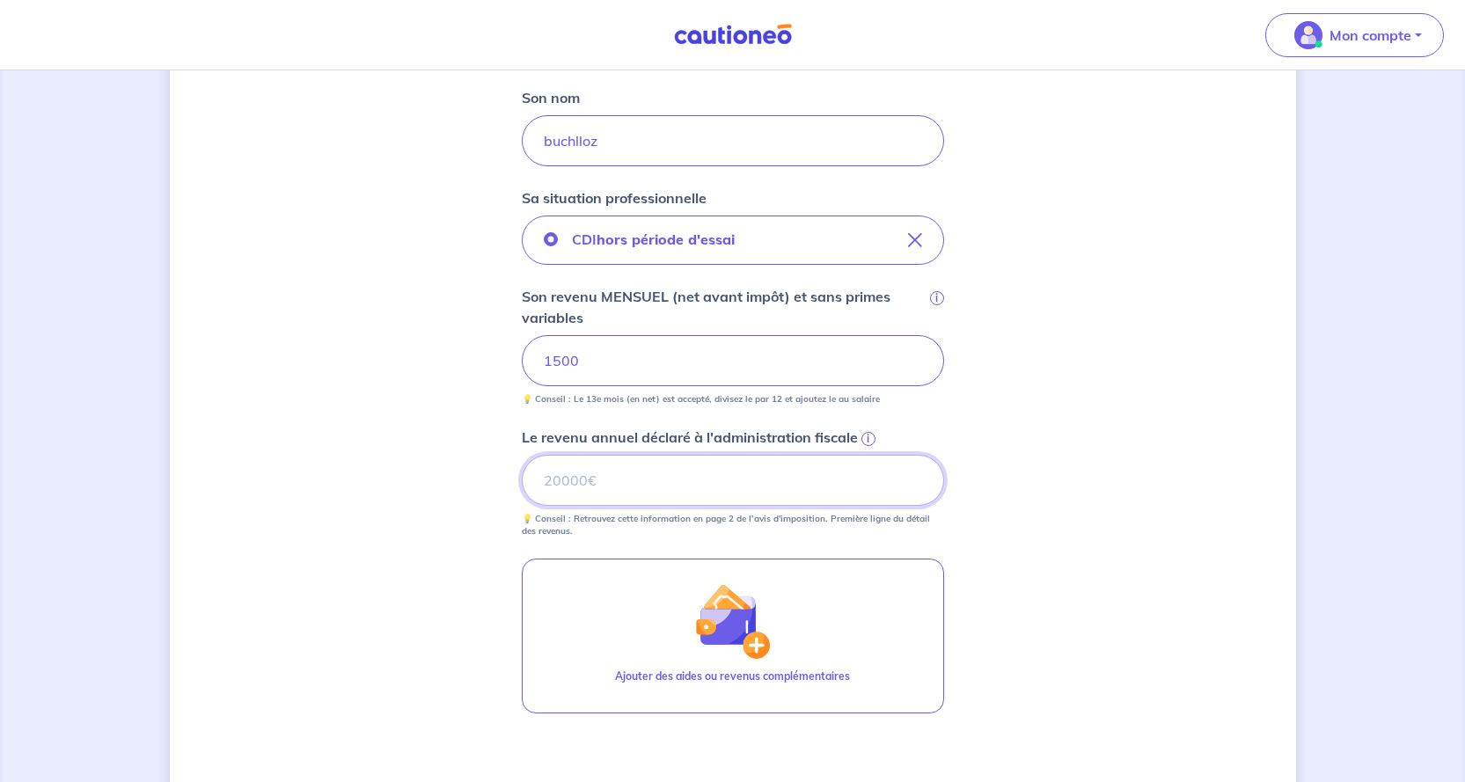
click at [588, 481] on input "Le revenu annuel déclaré à l'administration fiscale i" at bounding box center [733, 480] width 422 height 51
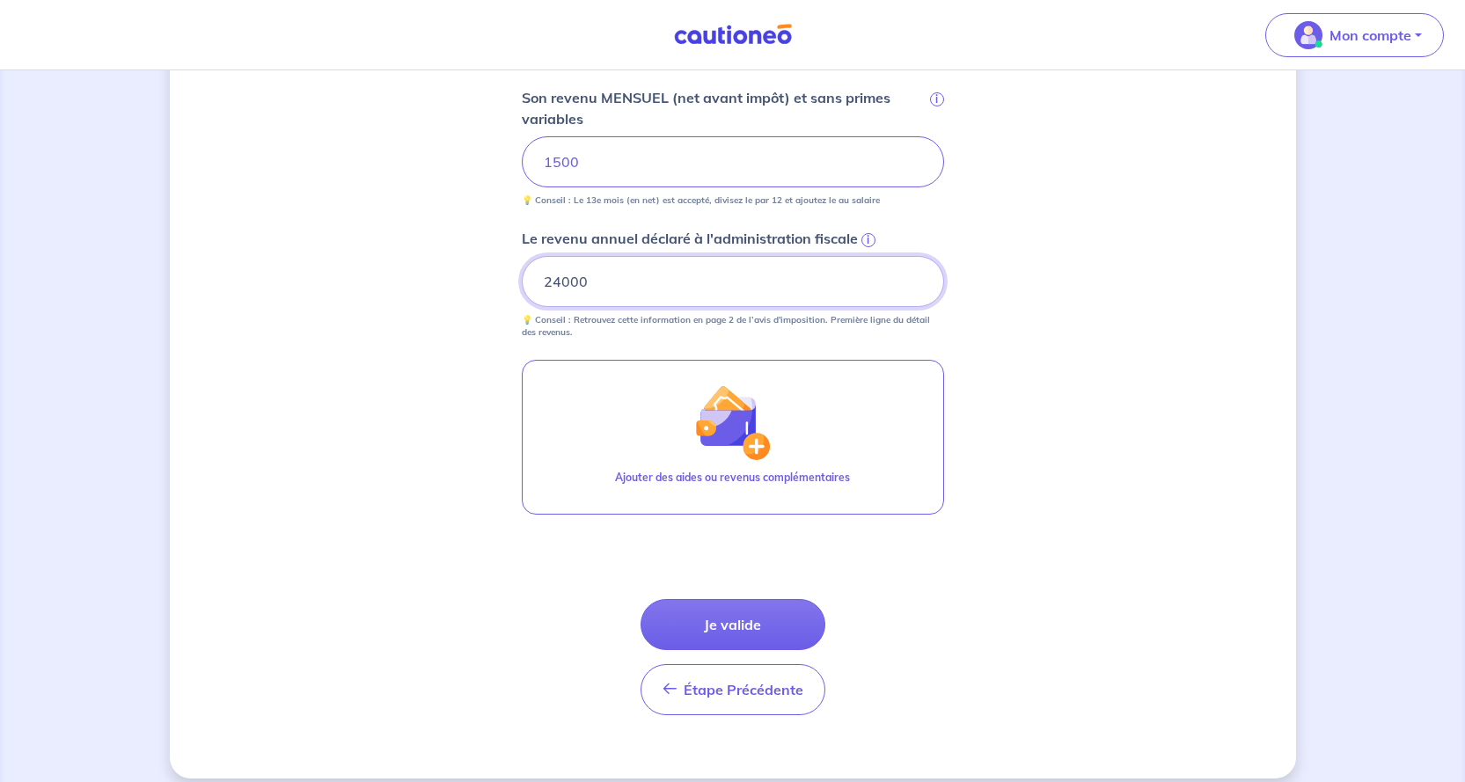
scroll to position [705, 0]
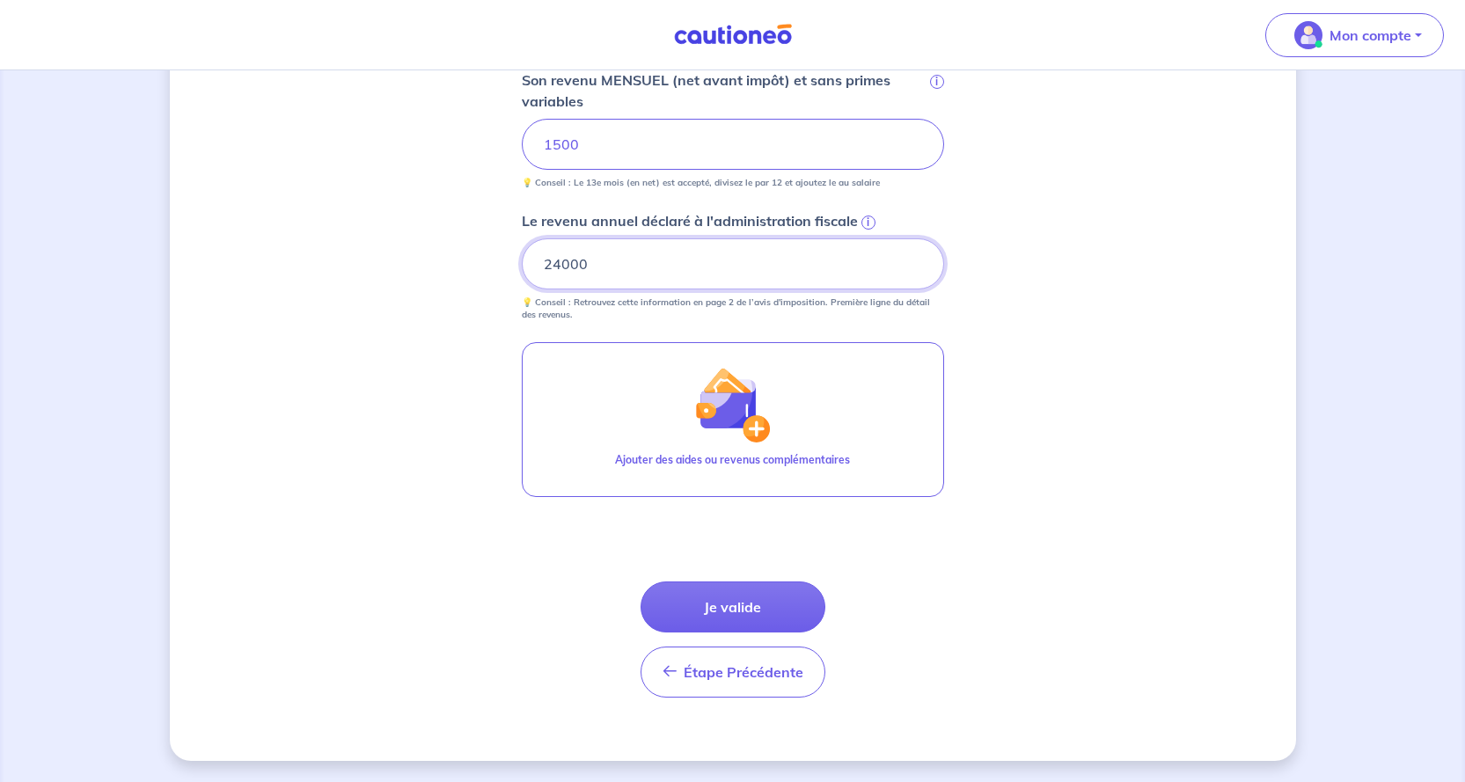
type input "24000"
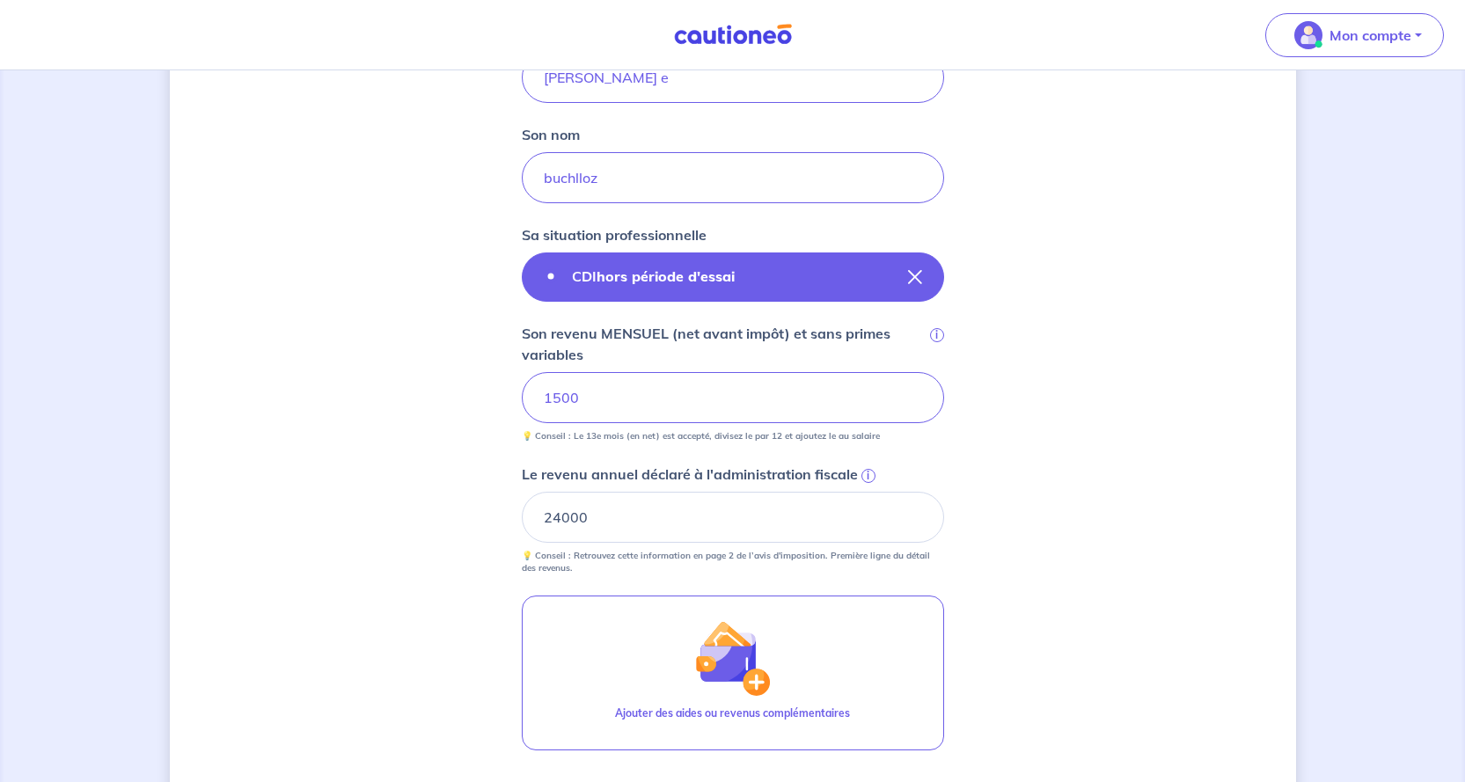
scroll to position [441, 0]
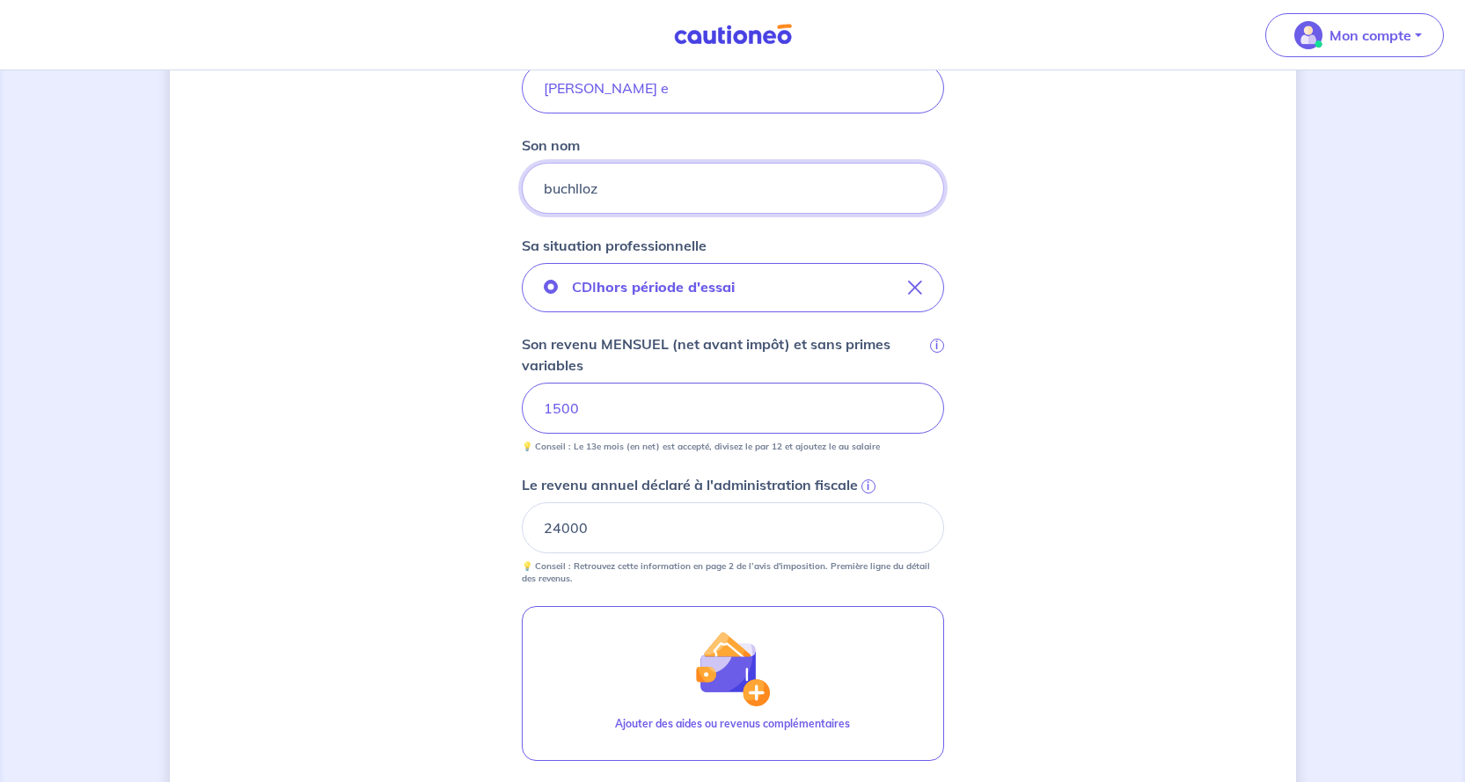
click at [600, 186] on input "buchlloz" at bounding box center [733, 188] width 422 height 51
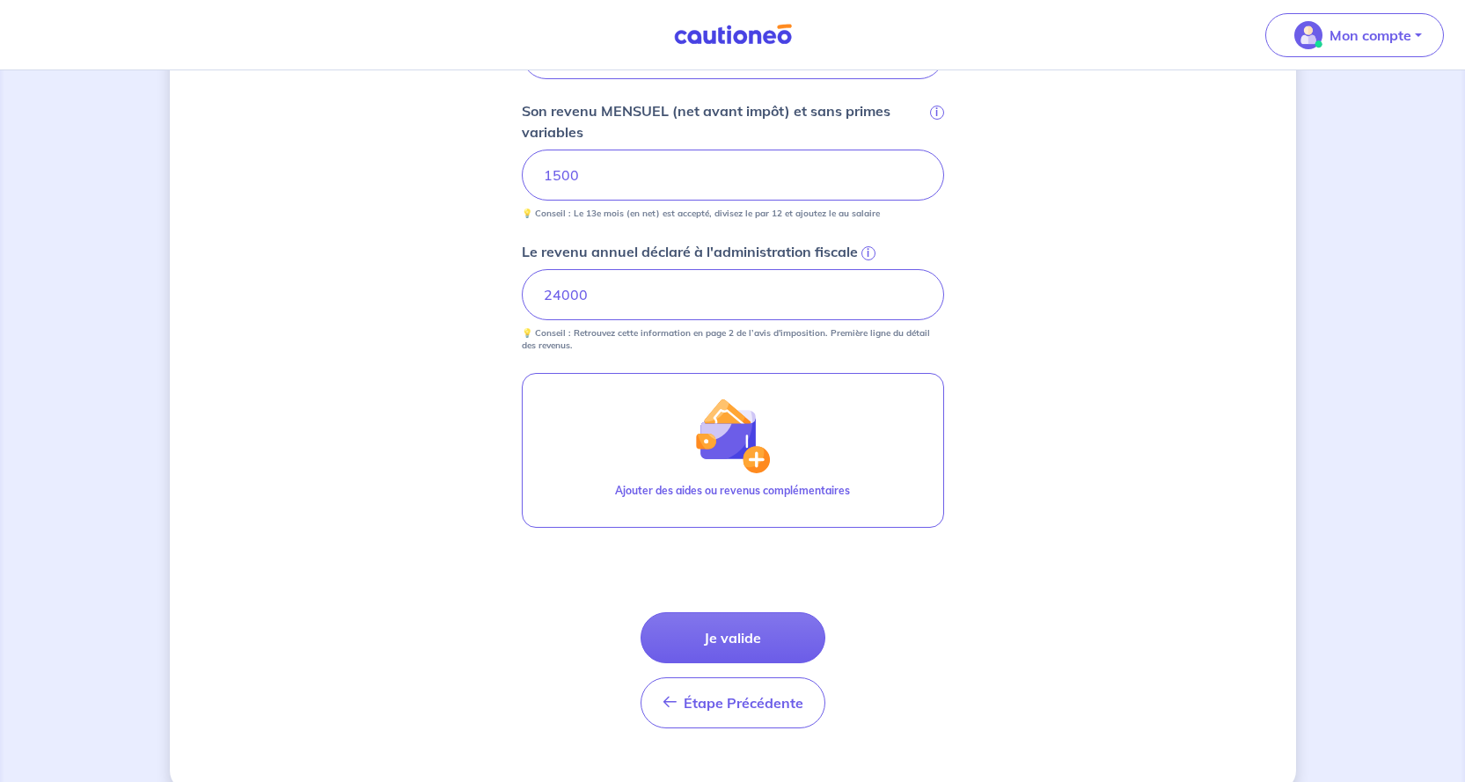
scroll to position [705, 0]
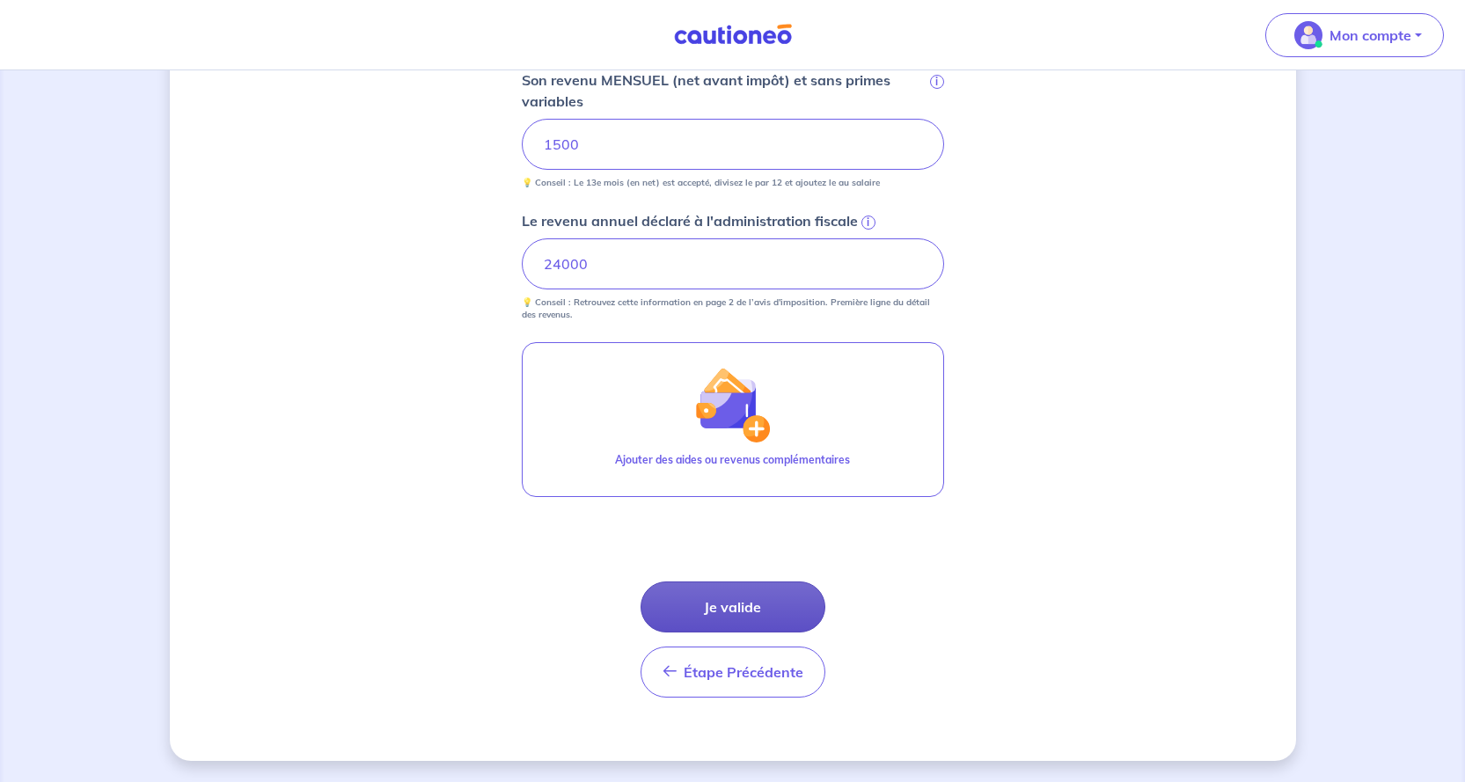
type input "[PERSON_NAME]"
click at [734, 603] on button "Je valide" at bounding box center [732, 606] width 185 height 51
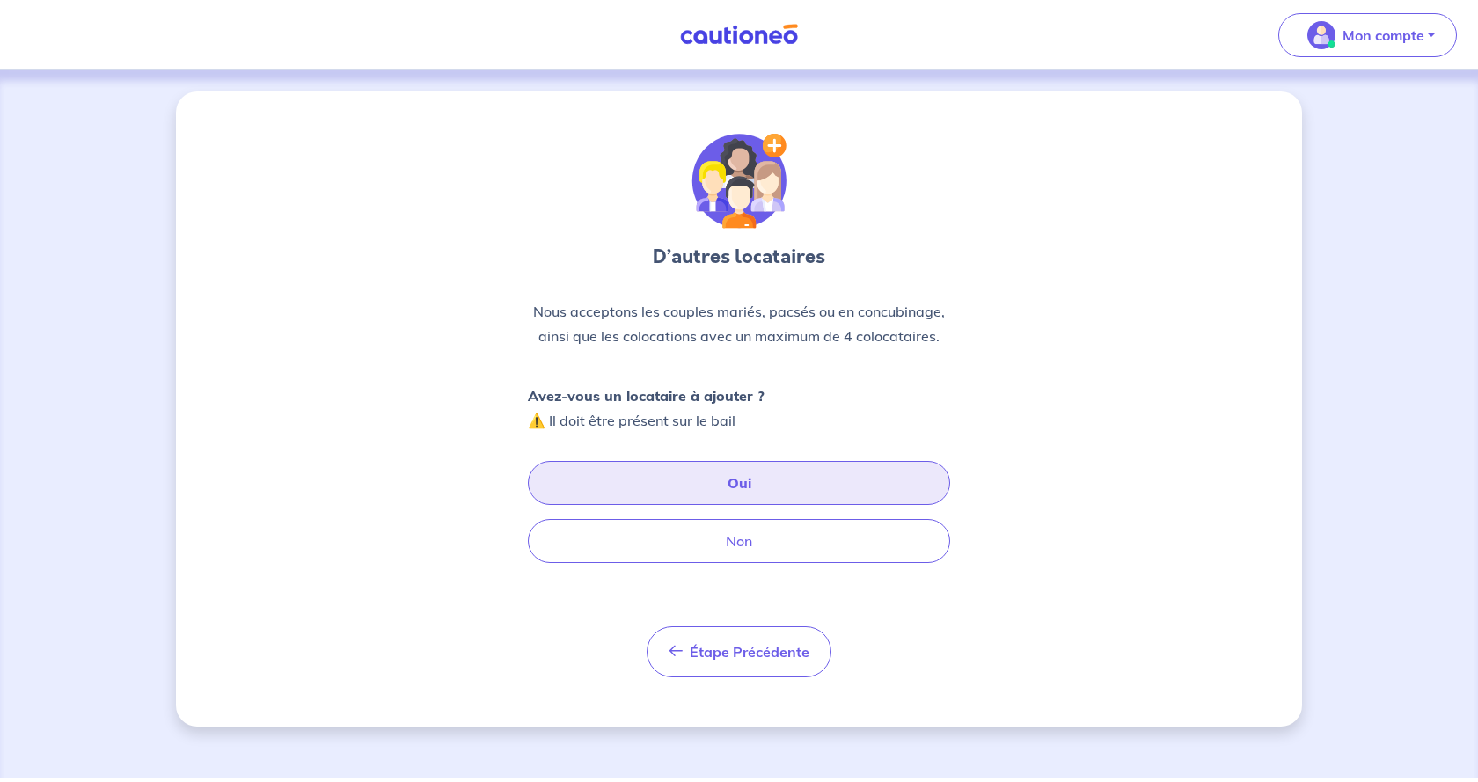
click at [734, 473] on button "Oui" at bounding box center [739, 483] width 422 height 44
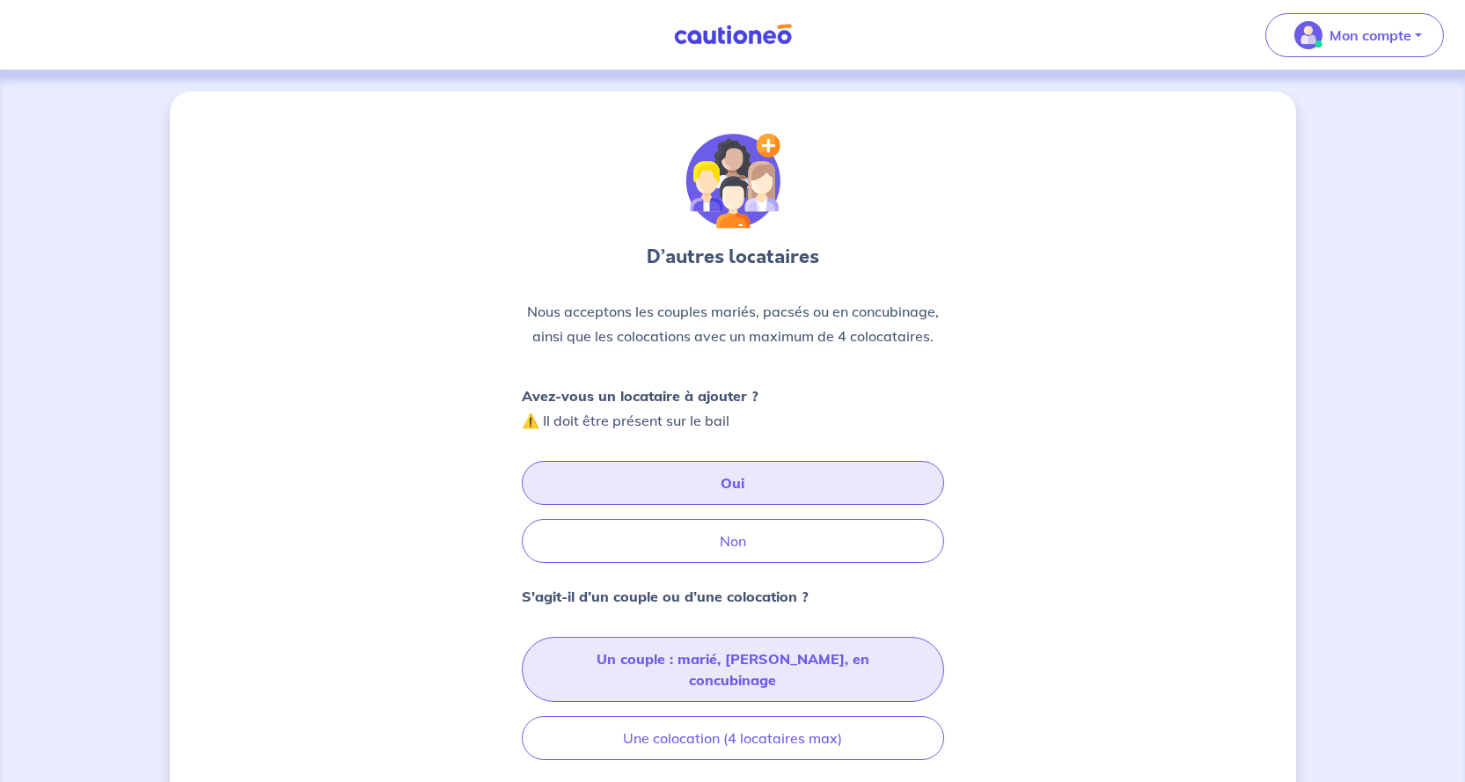
click at [729, 654] on button "Un couple : marié, [PERSON_NAME], en concubinage" at bounding box center [733, 669] width 422 height 65
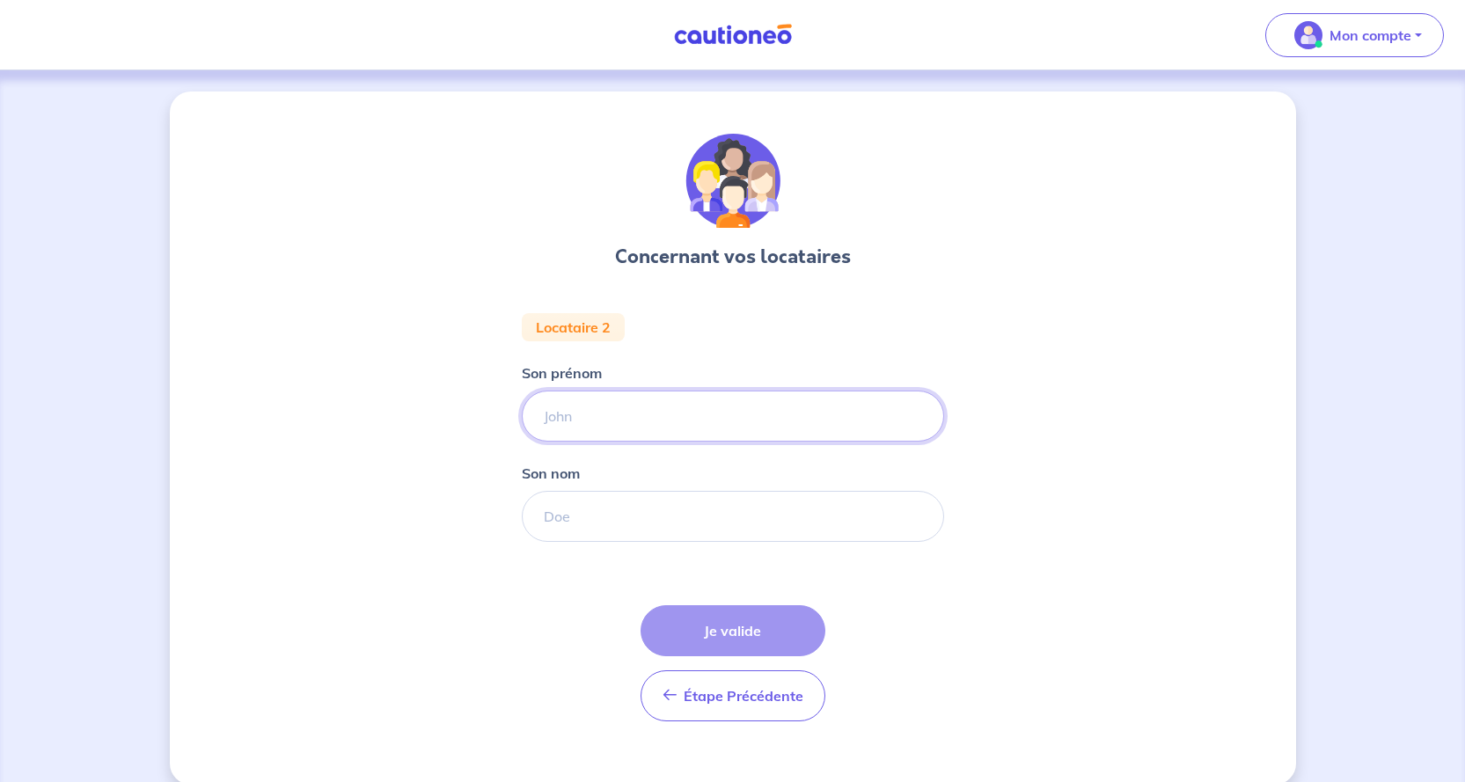
click at [583, 412] on input "Son prénom" at bounding box center [733, 416] width 422 height 51
type input "[PERSON_NAME]"
click at [555, 510] on input "Son nom" at bounding box center [733, 516] width 422 height 51
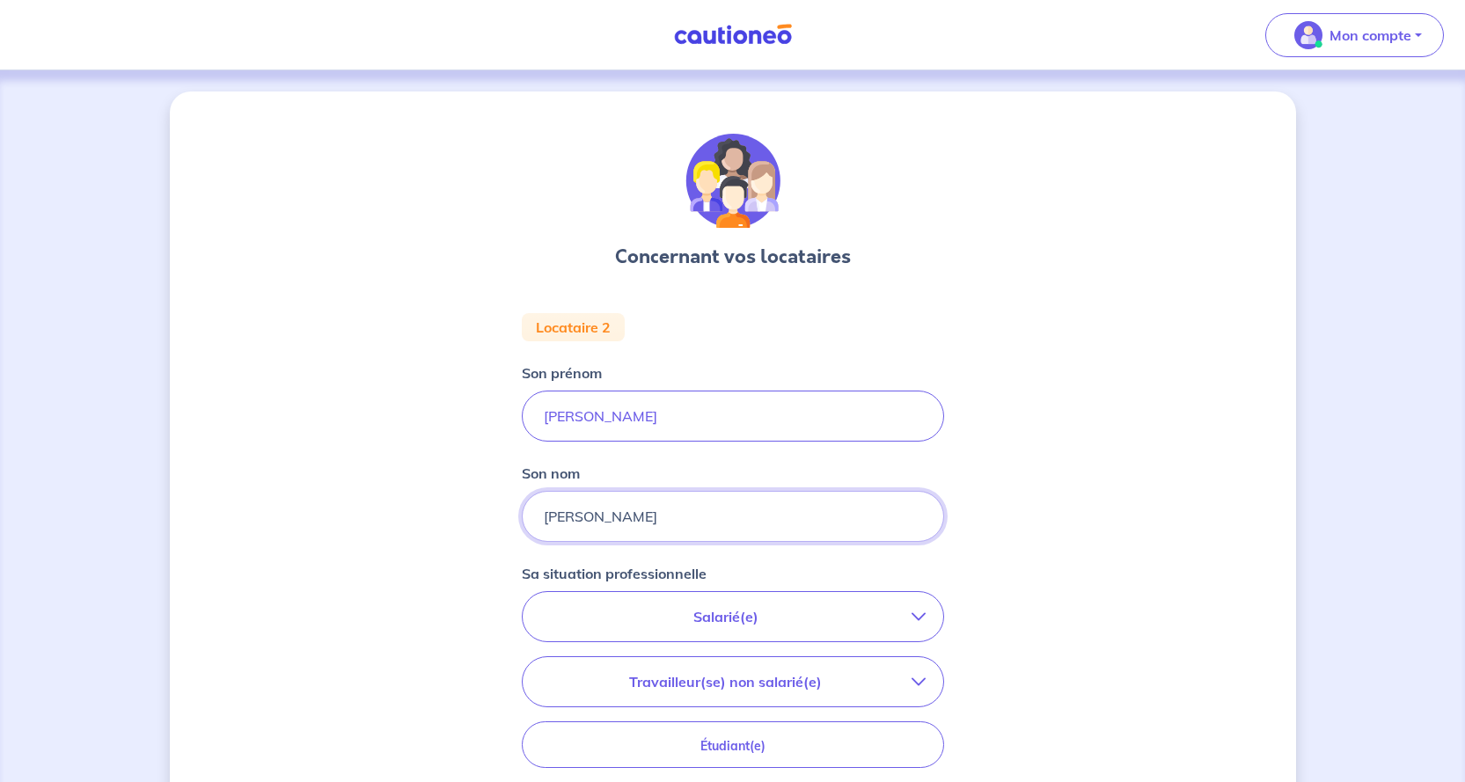
type input "[PERSON_NAME]"
click at [913, 611] on icon "button" at bounding box center [918, 617] width 14 height 14
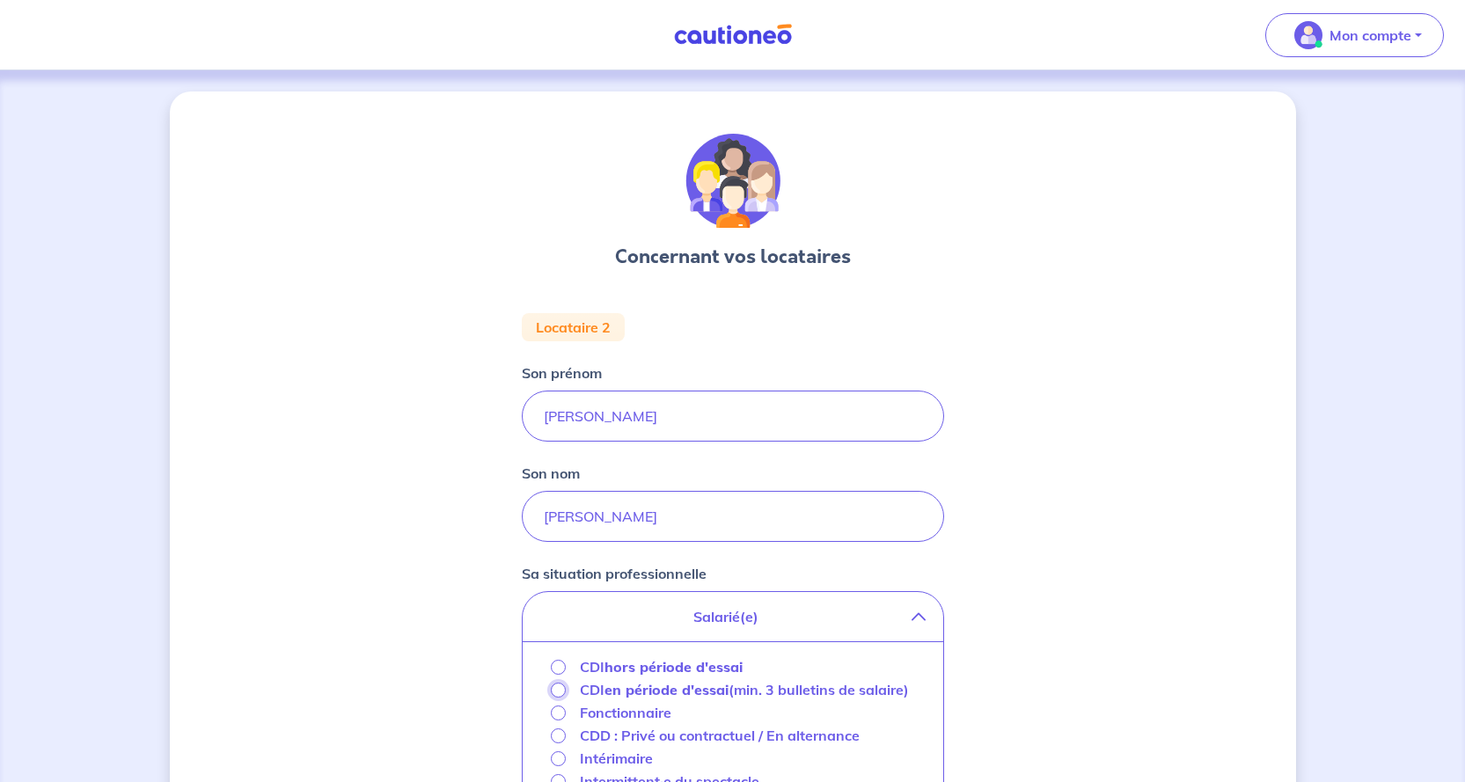
click at [561, 687] on input "CDI en période d'essai (min. 3 bulletins de salaire)" at bounding box center [558, 690] width 15 height 15
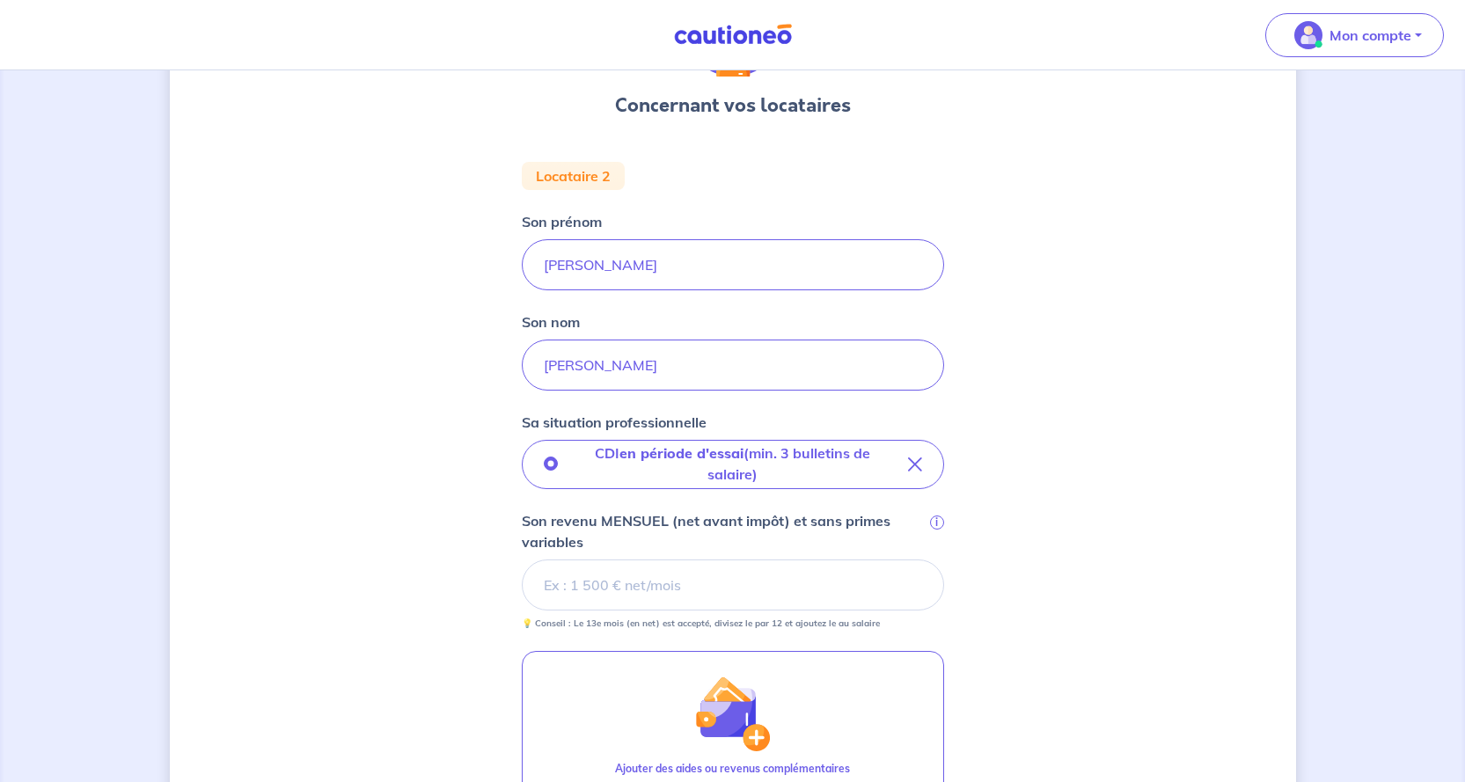
scroll to position [176, 0]
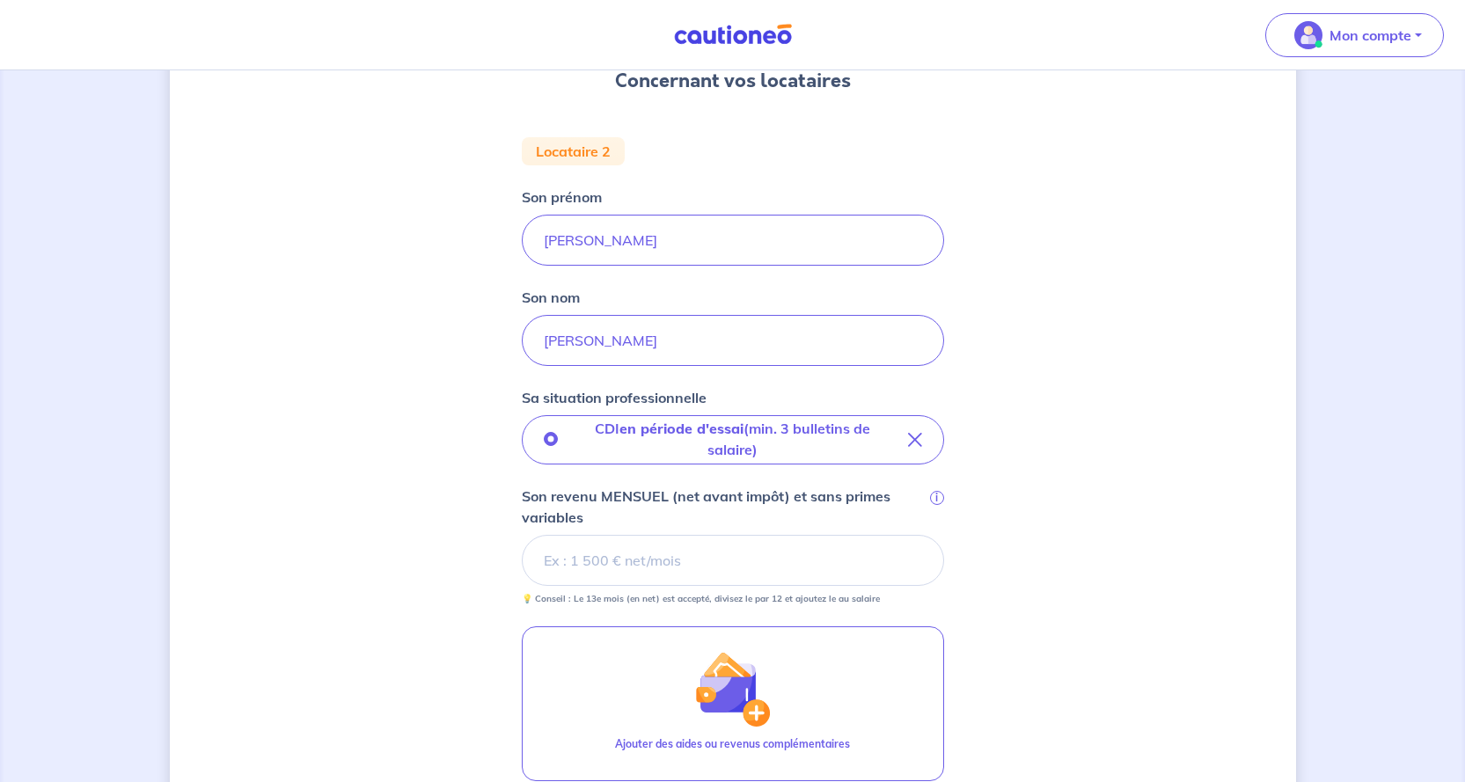
click at [533, 553] on input "Son revenu MENSUEL (net avant impôt) et sans primes variables i" at bounding box center [733, 560] width 422 height 51
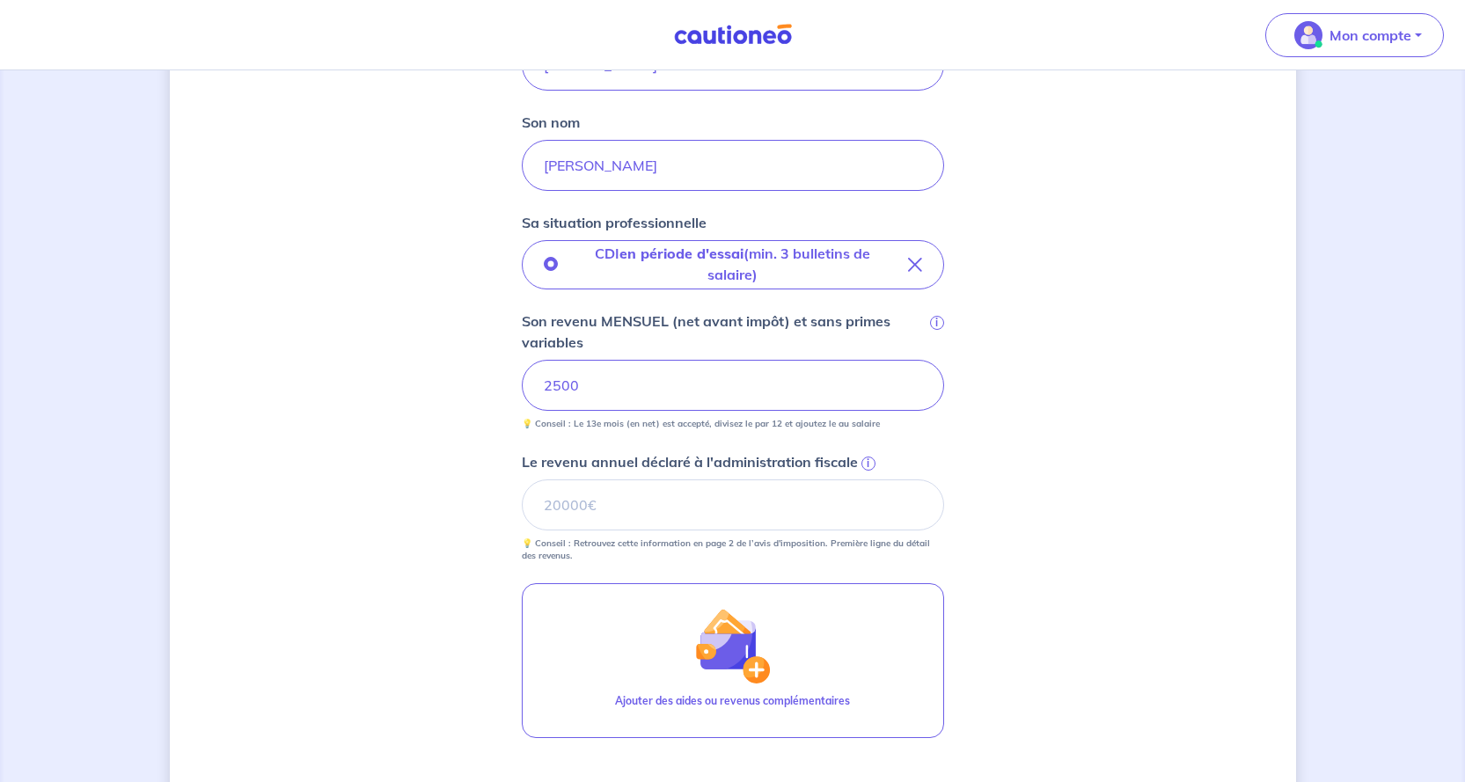
scroll to position [352, 0]
click at [589, 501] on input "Le revenu annuel déclaré à l'administration fiscale i" at bounding box center [733, 504] width 422 height 51
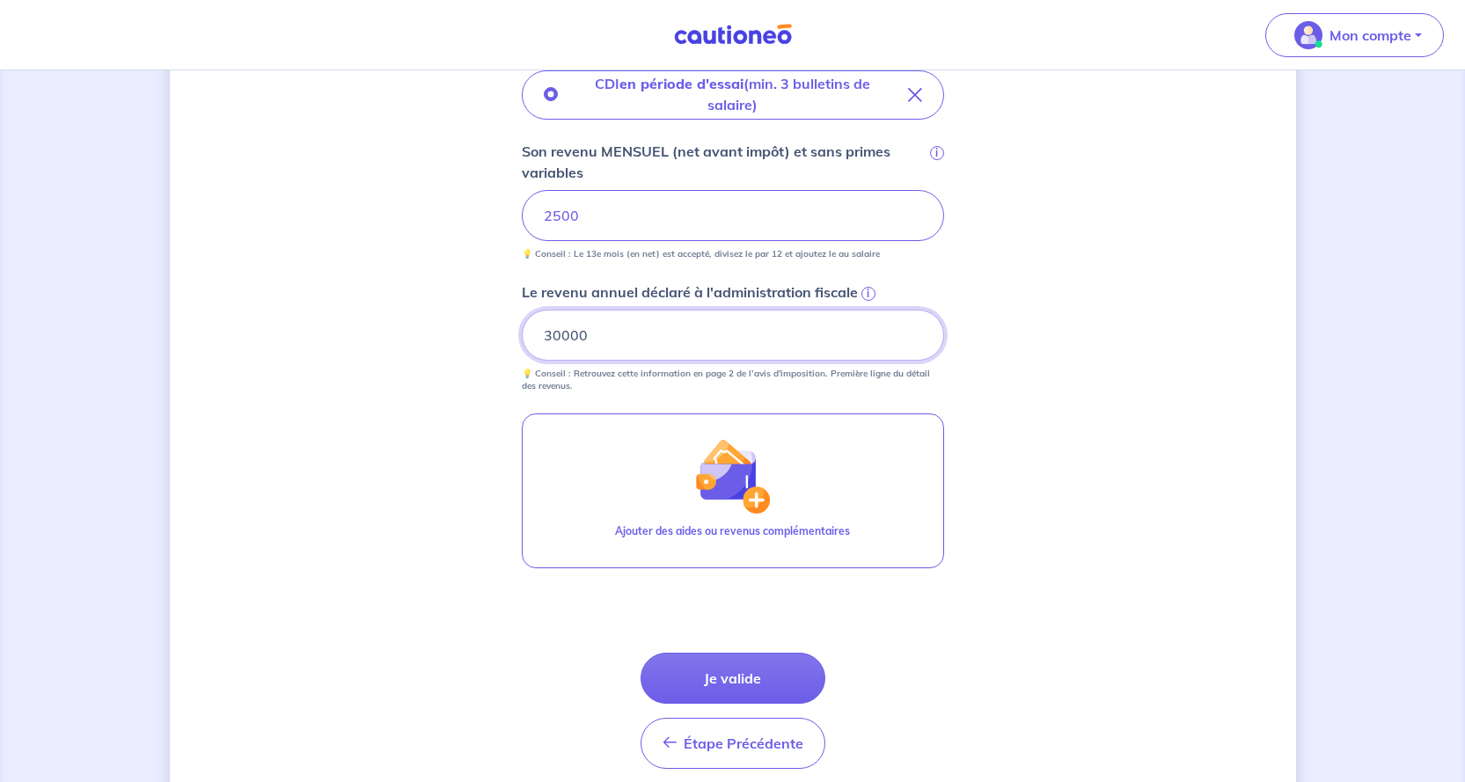
scroll to position [528, 0]
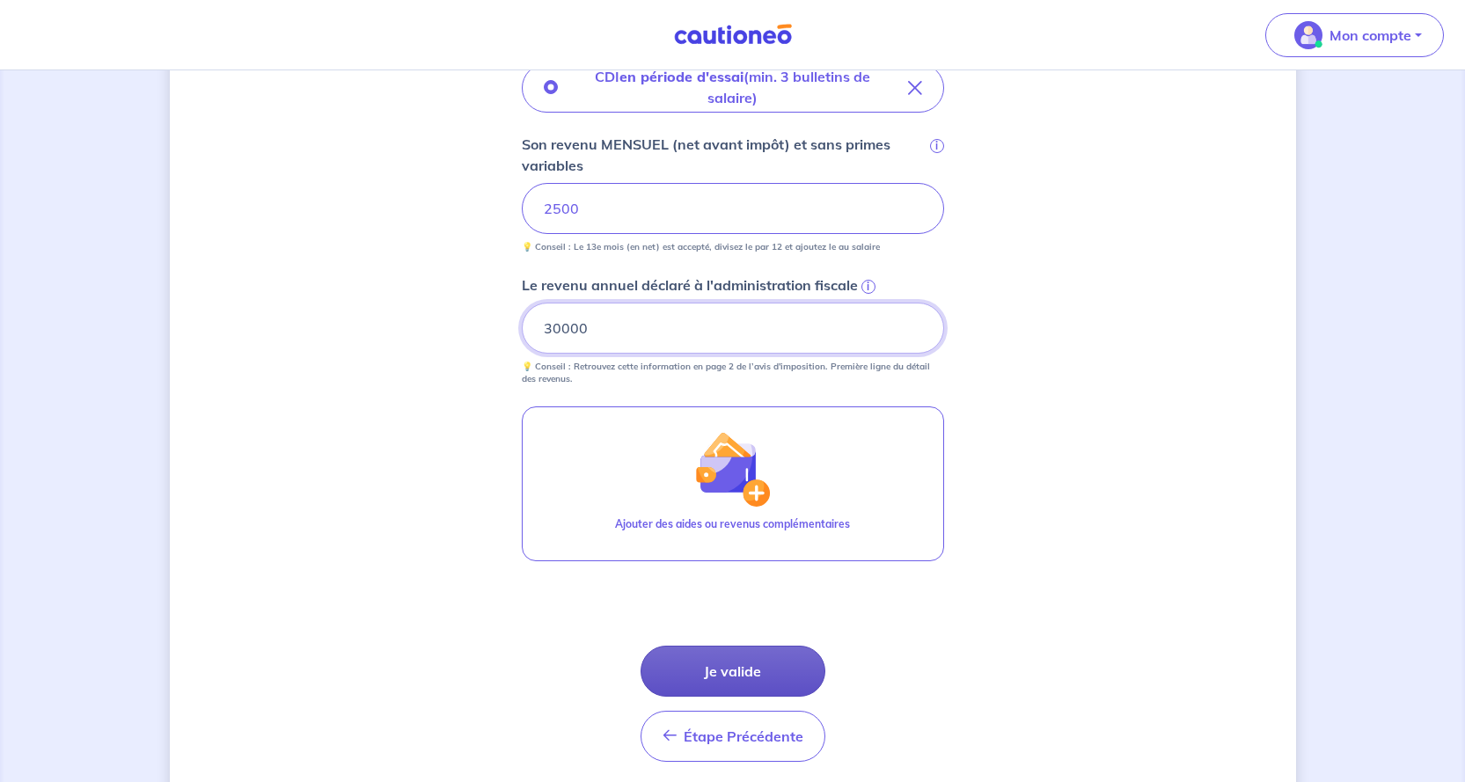
type input "30000"
click at [728, 669] on button "Je valide" at bounding box center [732, 671] width 185 height 51
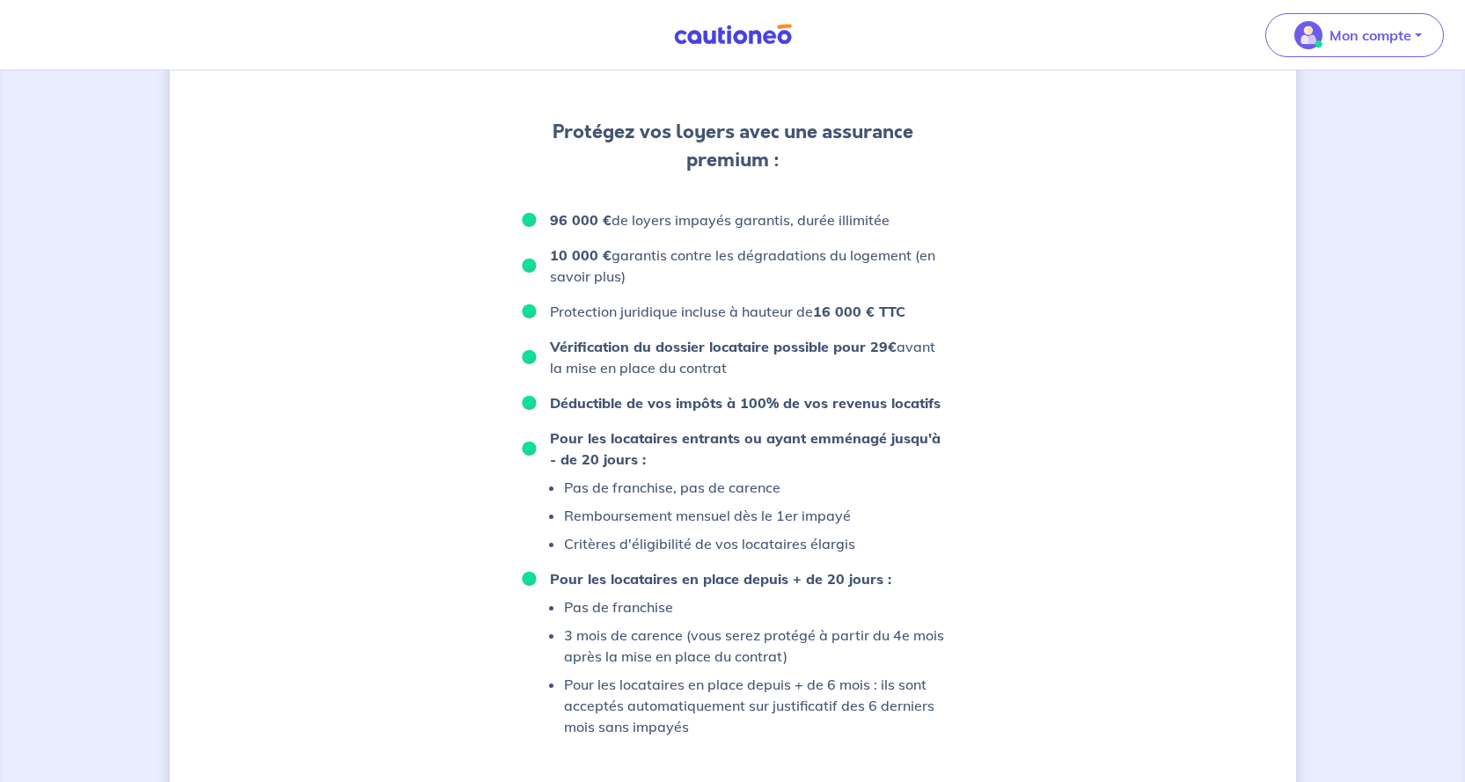
scroll to position [1081, 0]
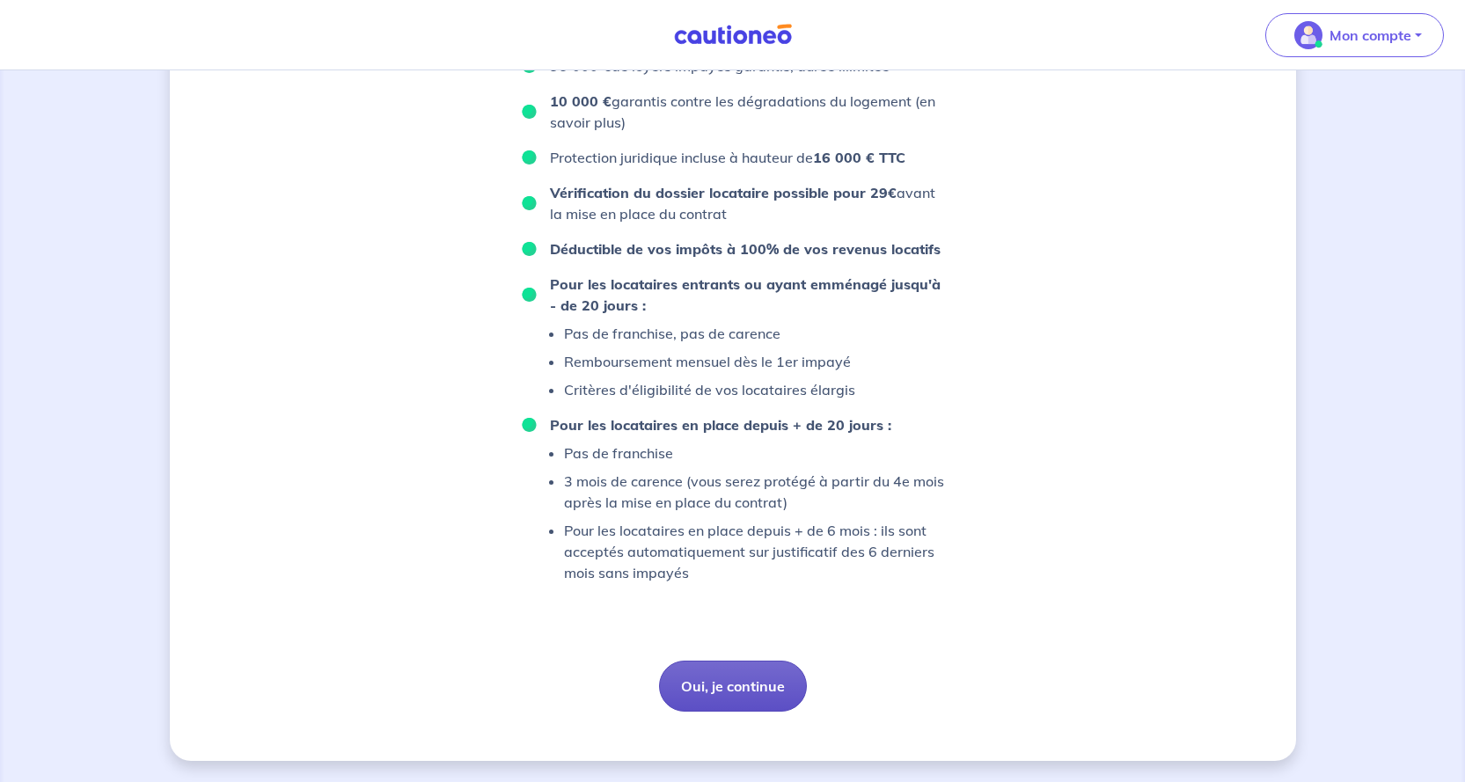
click at [737, 688] on button "Oui, je continue" at bounding box center [733, 686] width 148 height 51
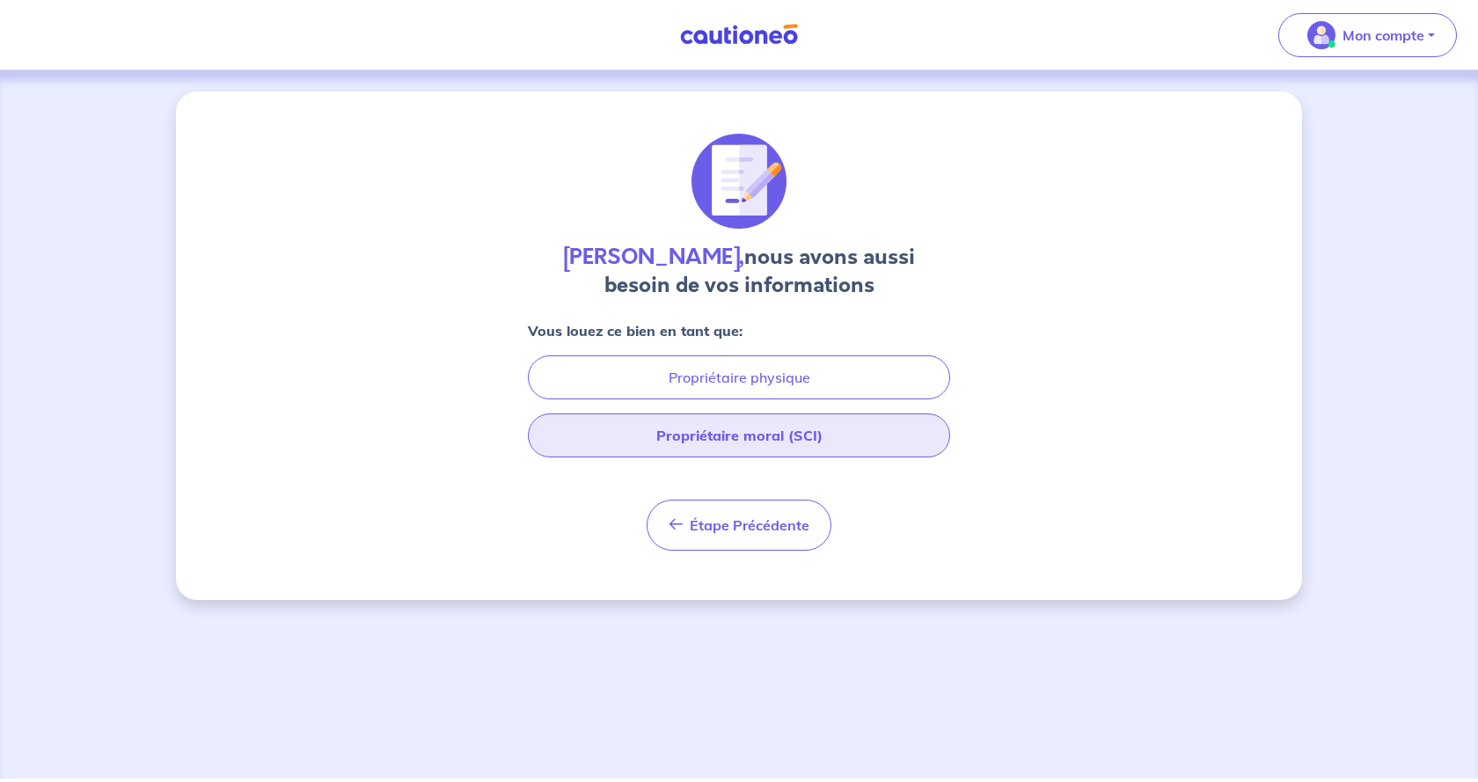
click at [743, 428] on button "Propriétaire moral (SCI)" at bounding box center [739, 435] width 422 height 44
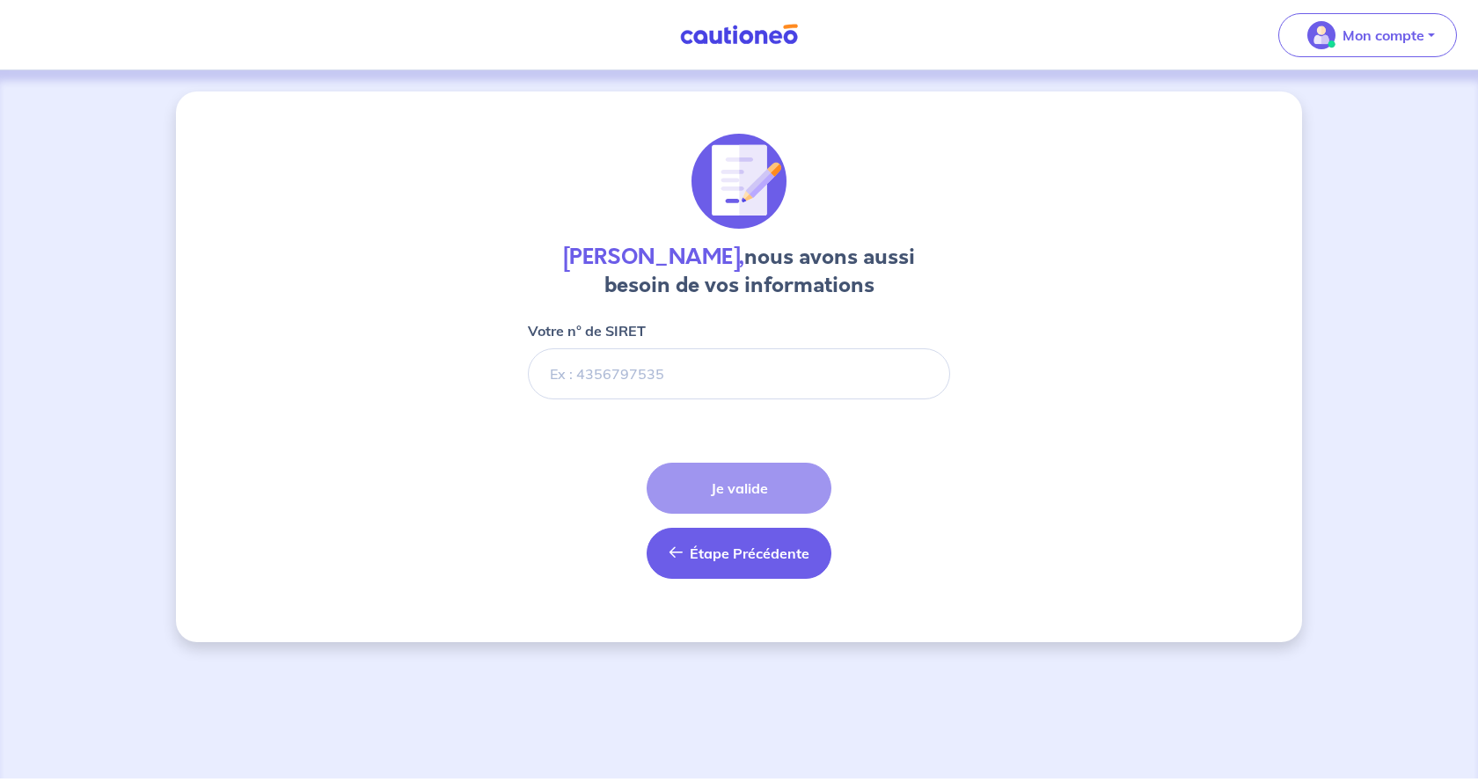
click at [703, 545] on span "Étape Précédente" at bounding box center [750, 553] width 120 height 18
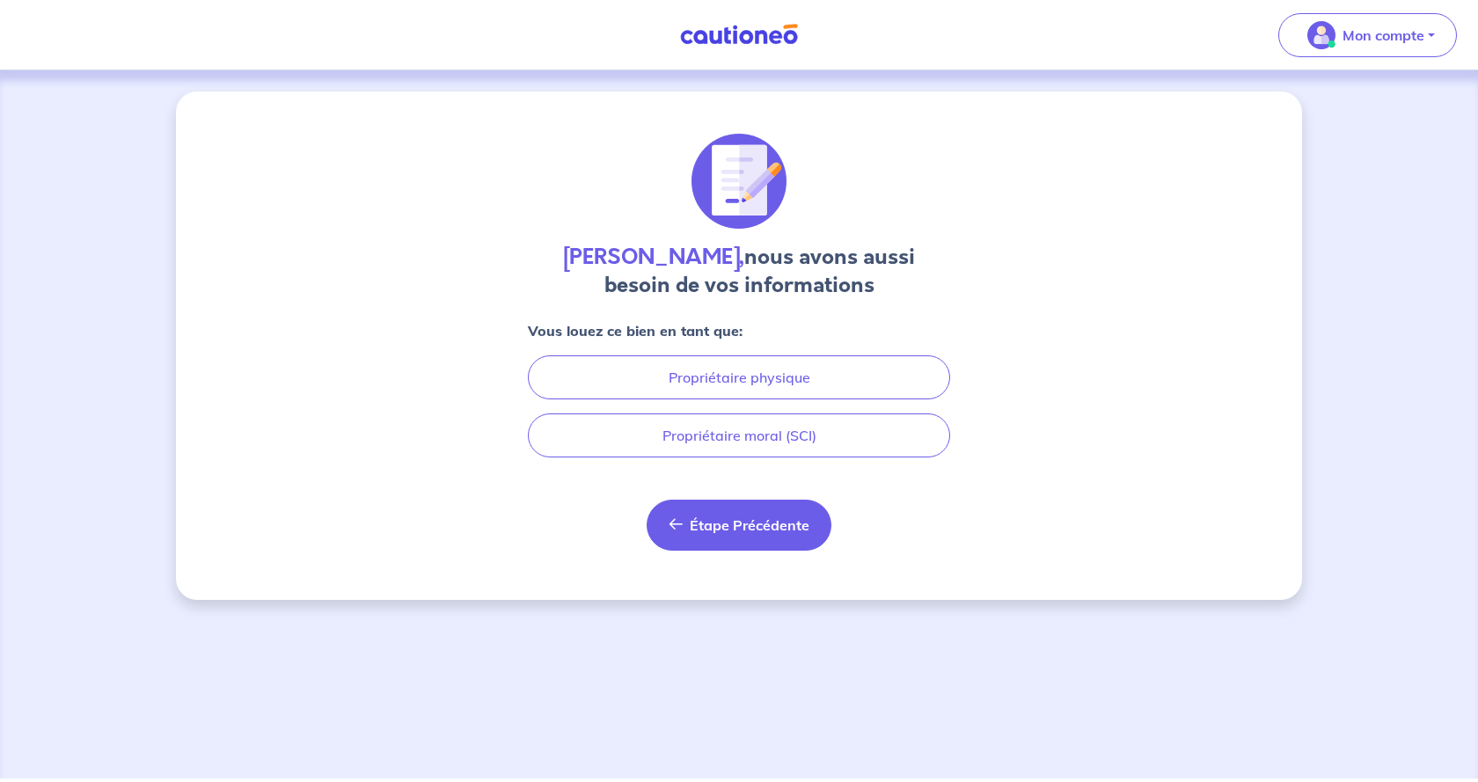
click at [718, 531] on span "Étape Précédente" at bounding box center [750, 525] width 120 height 18
